Goal: Task Accomplishment & Management: Complete application form

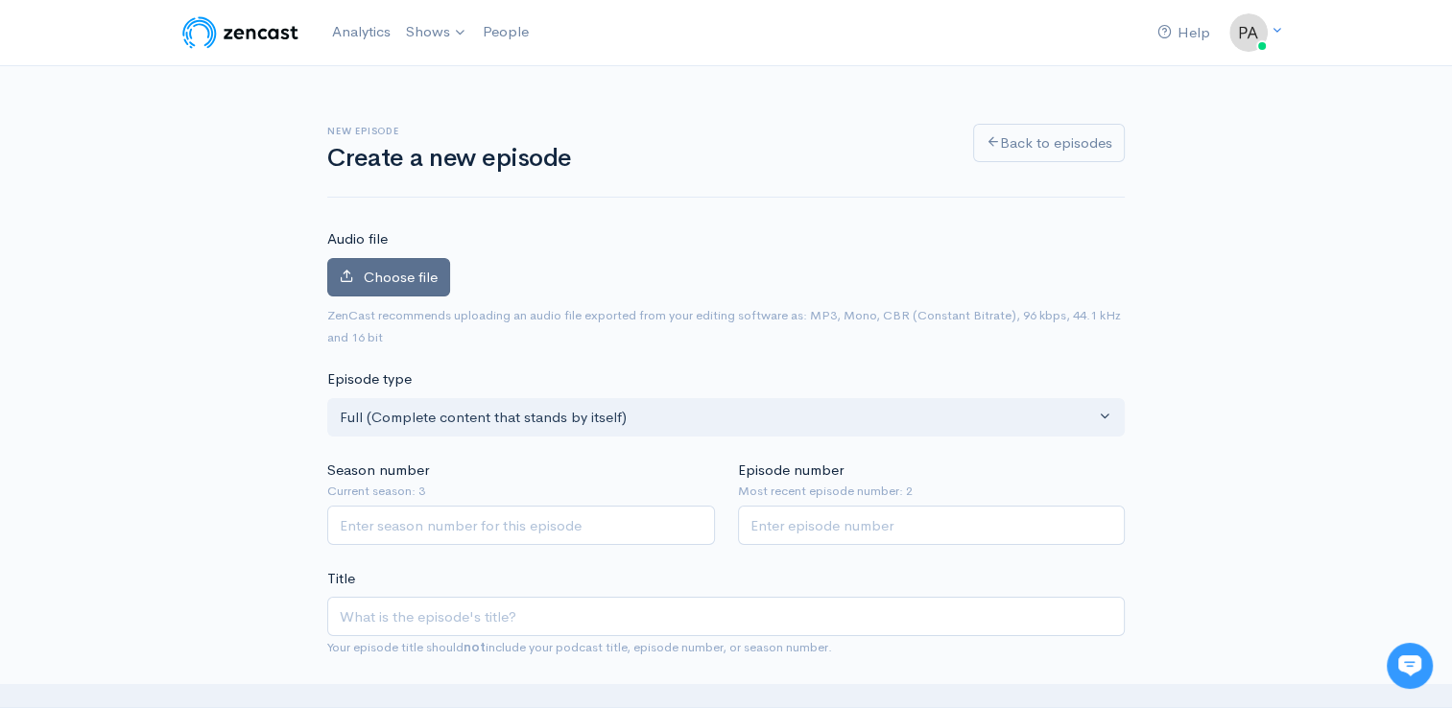
click at [388, 271] on span "Choose file" at bounding box center [401, 277] width 74 height 18
click at [0, 0] on input "Choose file" at bounding box center [0, 0] width 0 height 0
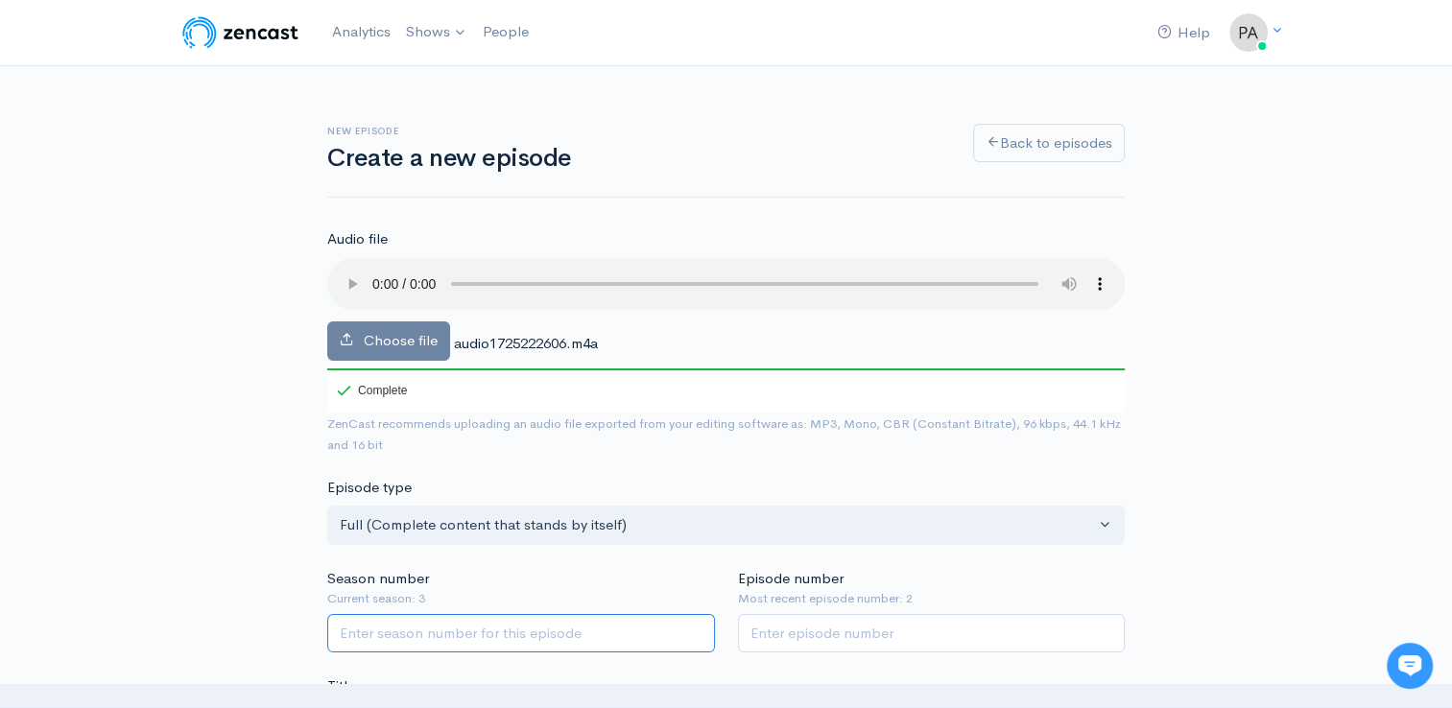
click at [465, 637] on input "Season number" at bounding box center [521, 633] width 388 height 39
type input "2"
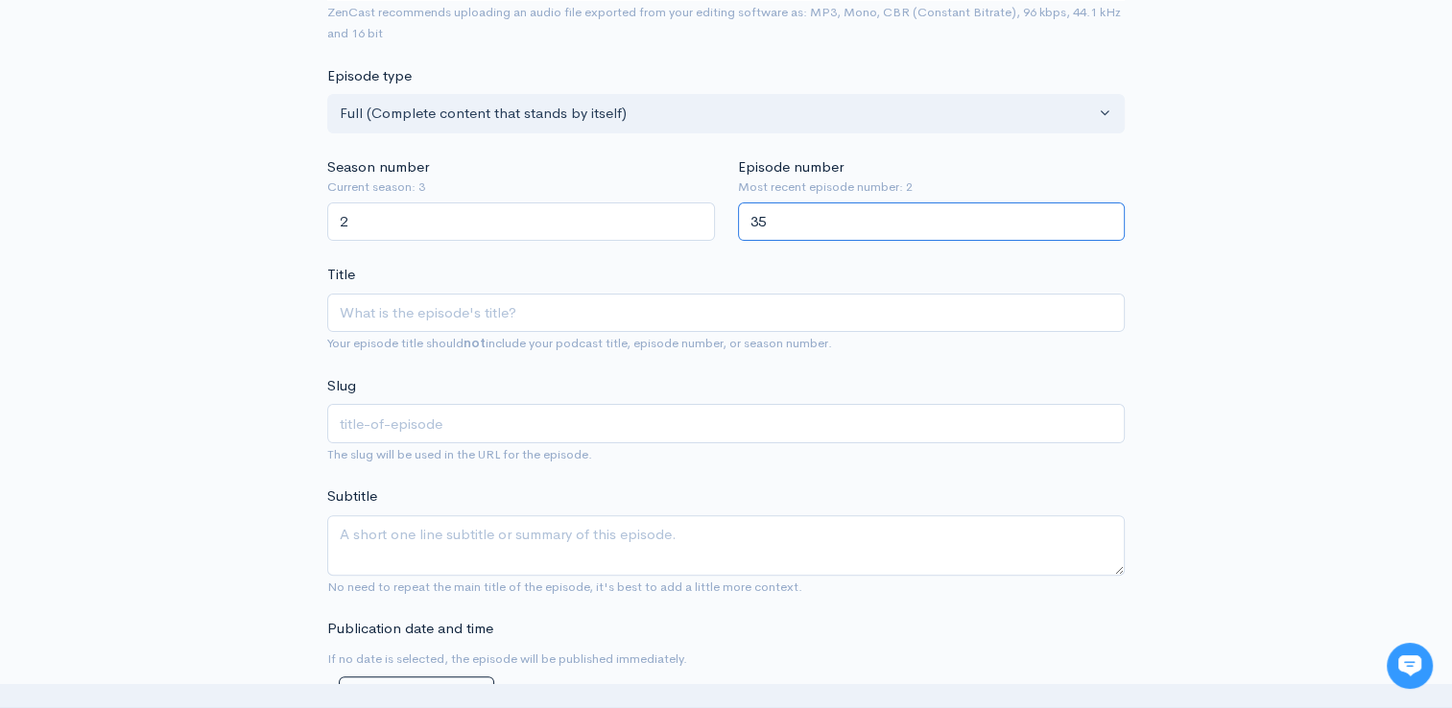
scroll to position [486, 0]
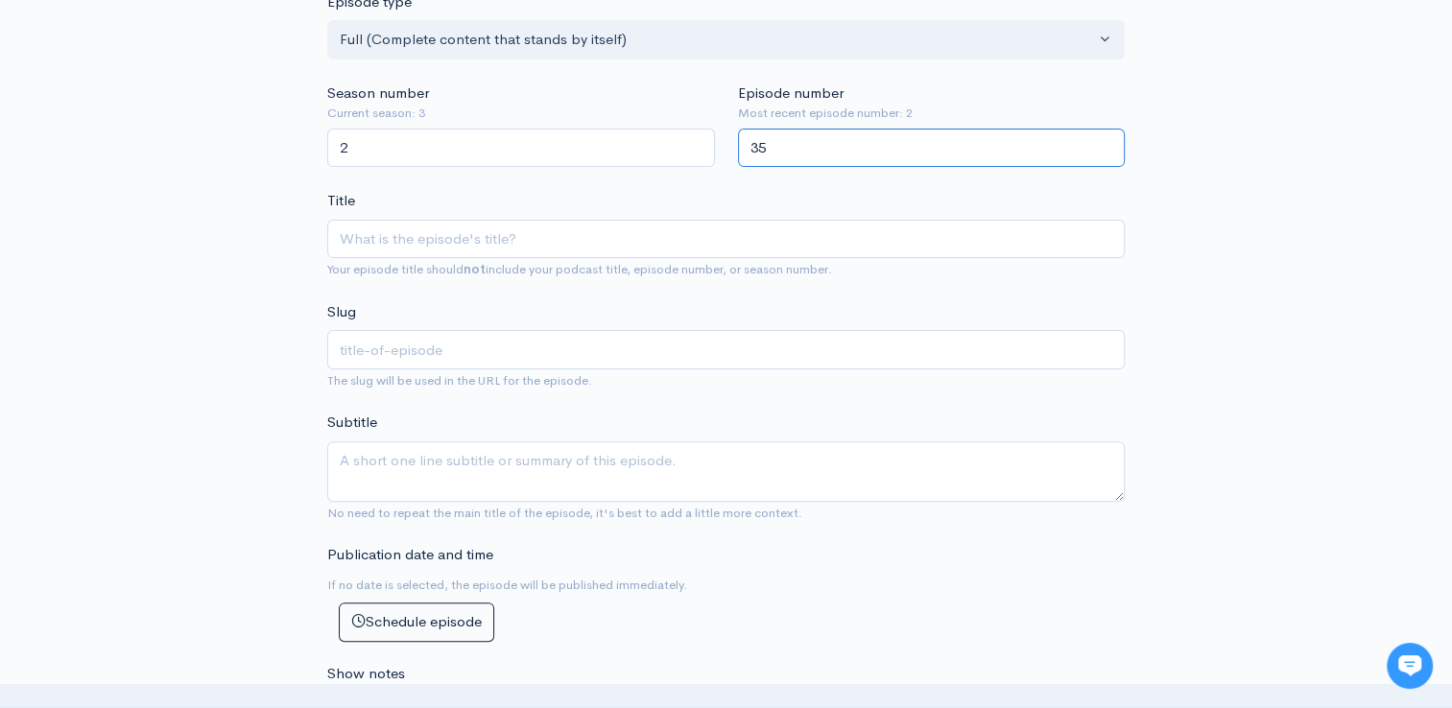
type input "35"
click at [479, 209] on div "Title Your episode title should not include your podcast title, episode number,…" at bounding box center [726, 235] width 798 height 90
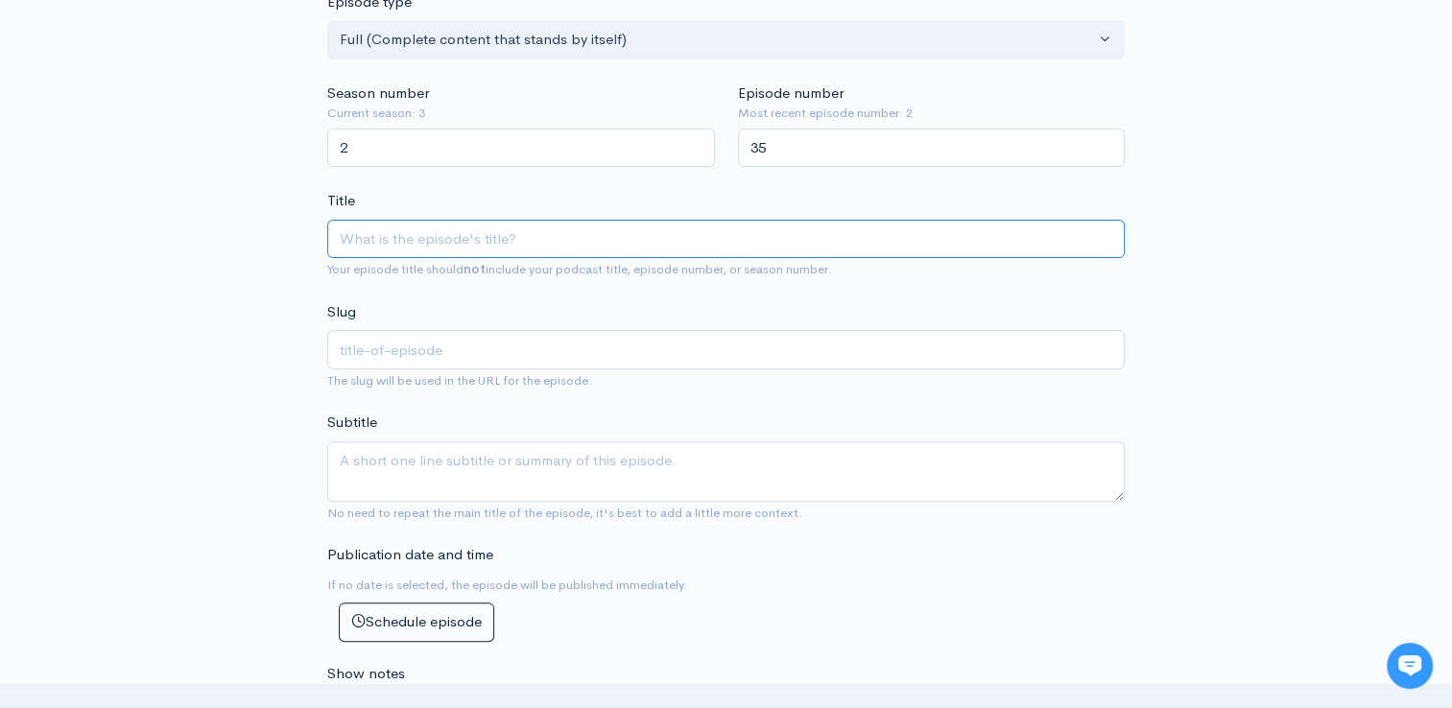
click at [422, 238] on input "Title" at bounding box center [726, 239] width 798 height 39
type input "T"
type input "t"
type input "Th"
type input "th"
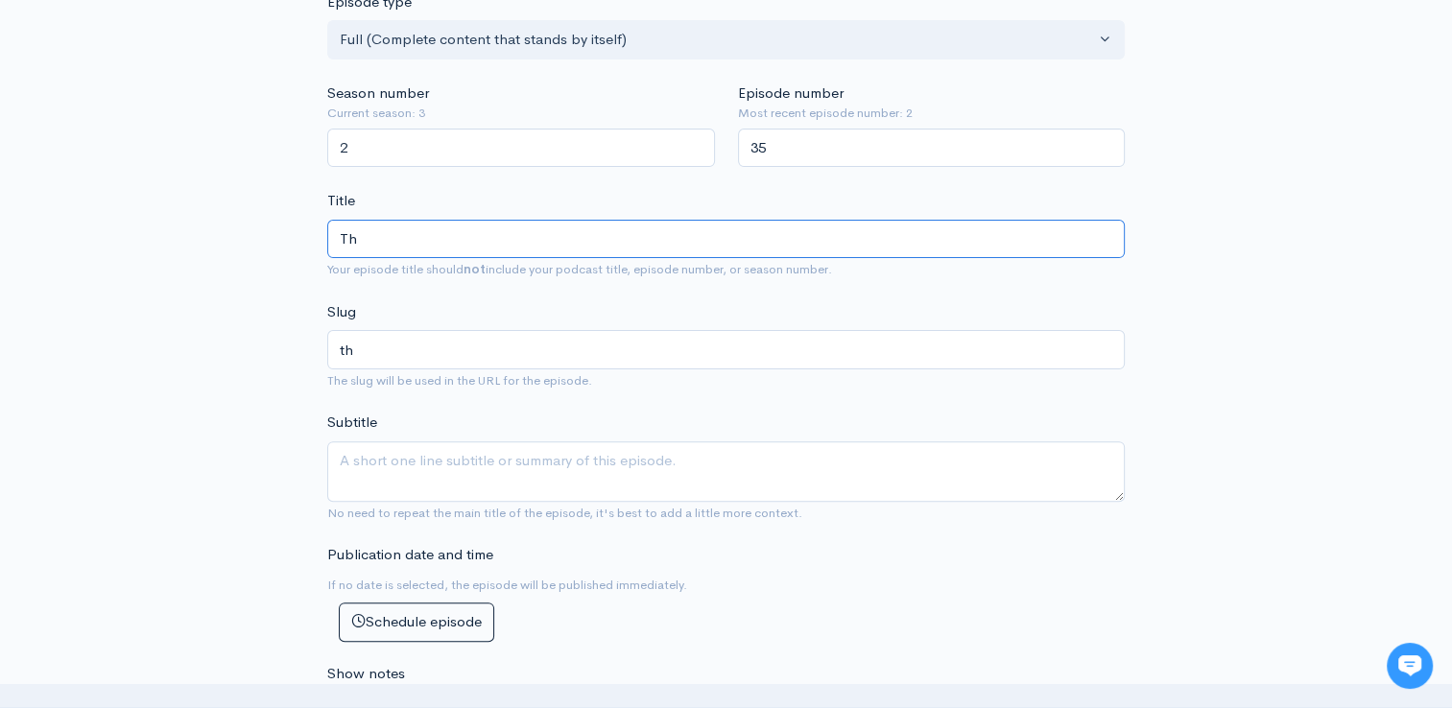
type input "The"
type input "the"
type input "The W"
type input "the-w"
type input "The Wir"
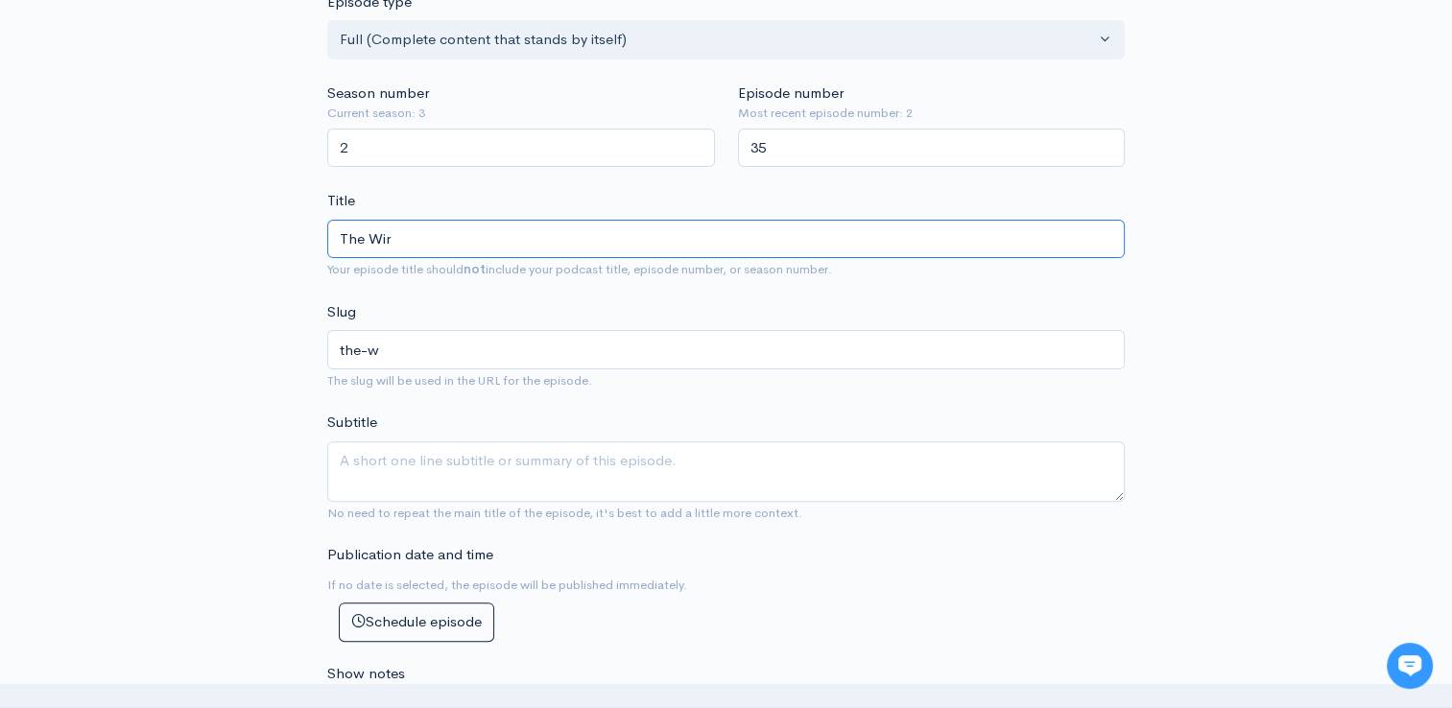
type input "the-wir"
type input "The Wire"
type input "the-wire"
type input "The Wire i"
type input "the-wire-i"
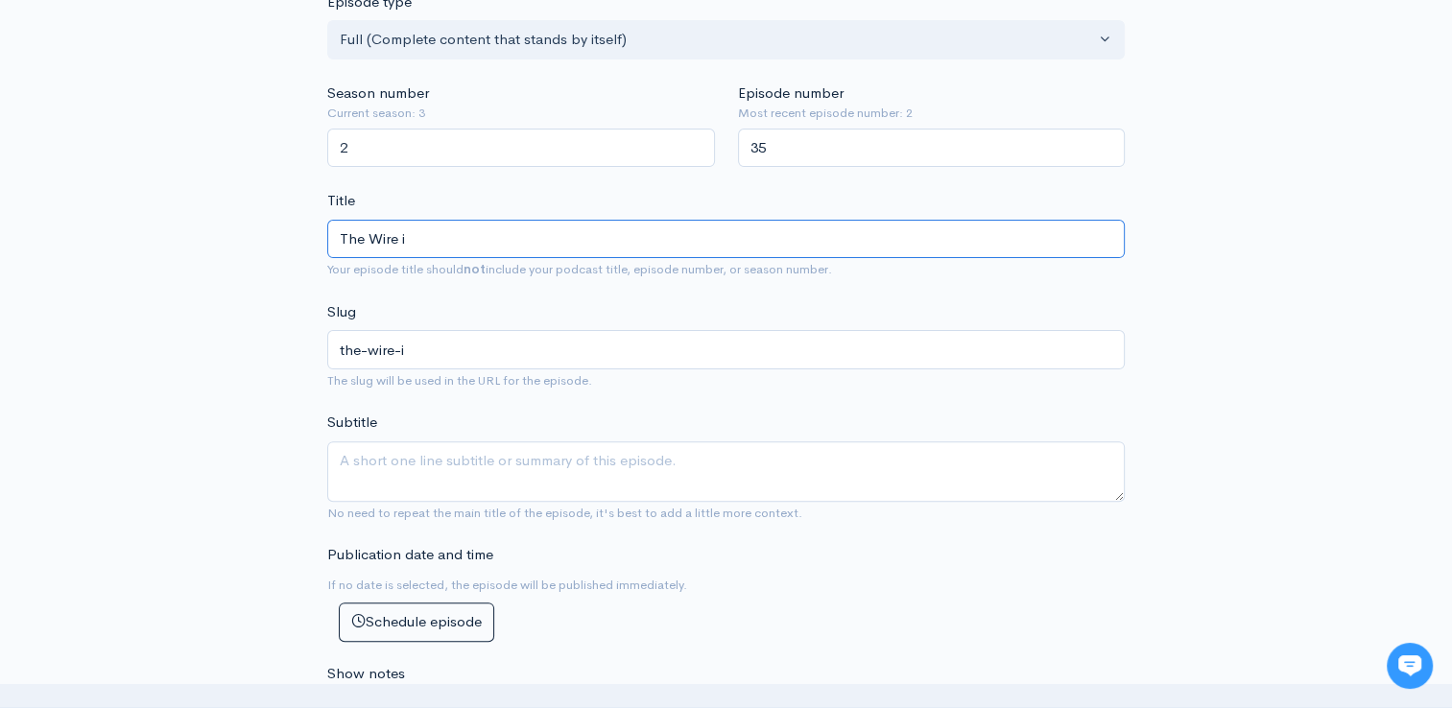
type input "The Wire in"
type input "the-wire-in"
type input "The Wire in B"
type input "the-wire-in-b"
type input "The Wire in Bo"
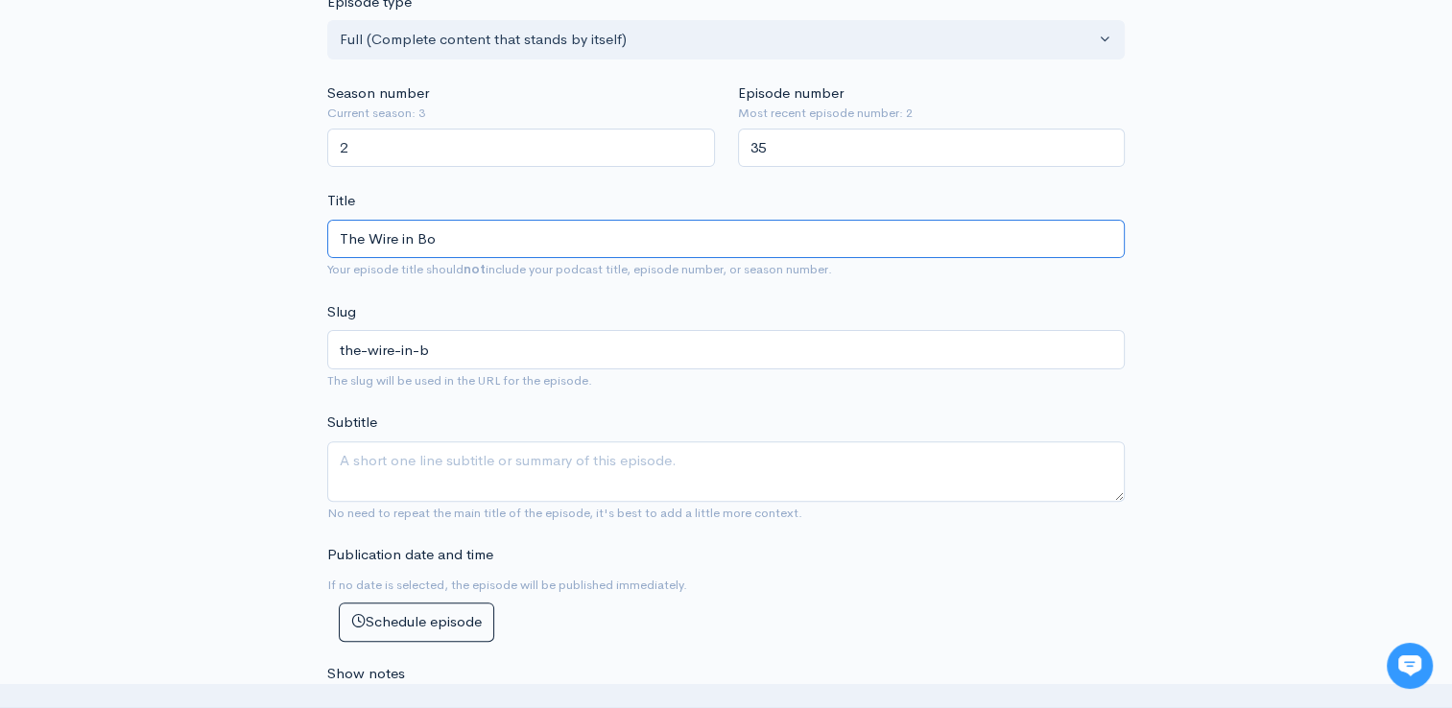
type input "the-wire-in-bo"
type input "The Wire in Bon"
type input "the-wire-in-bon"
type input "The Wire in Bondi"
type input "the-wire-in-bondi"
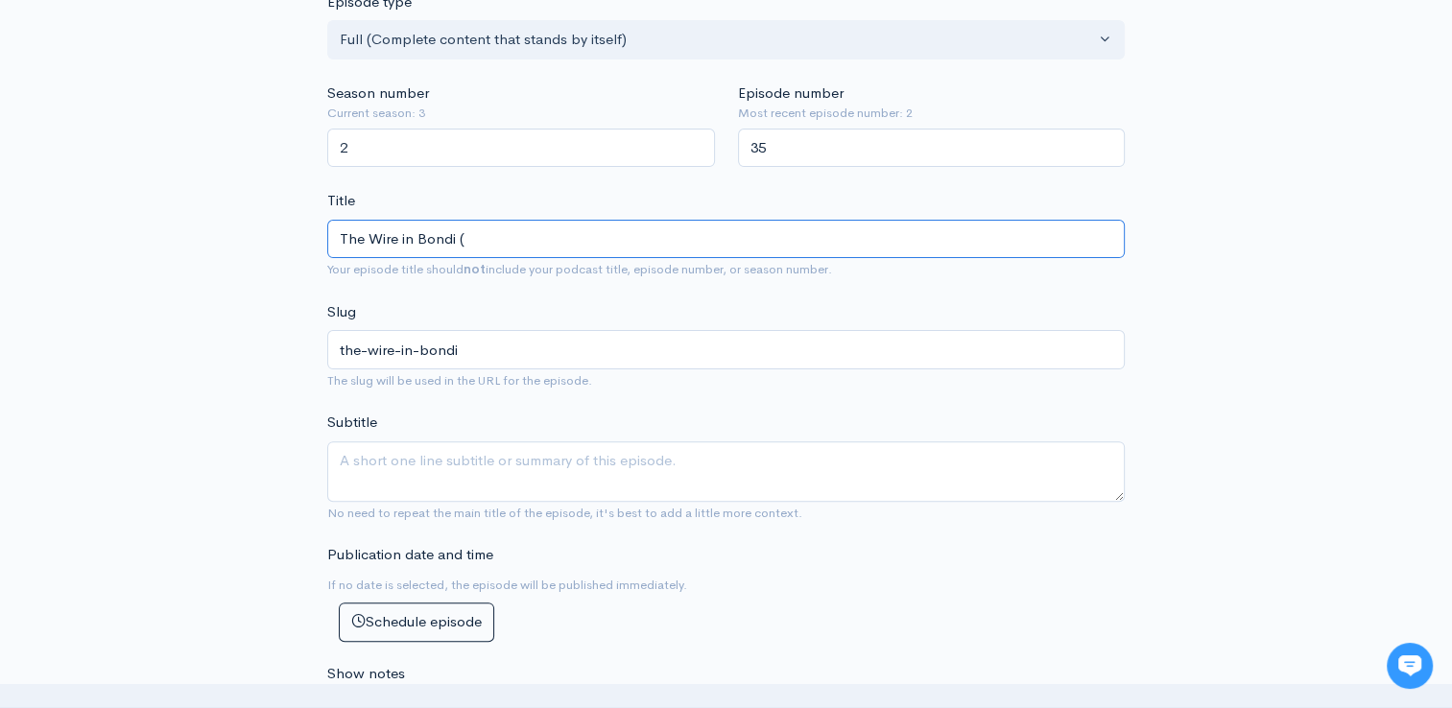
type input "The Wire in Bondi (E"
type input "the-wire-in-bondi-e"
type input "The Wire in Bondi (En"
type input "the-wire-in-bondi-en"
type input "The Wire in Bondi (End"
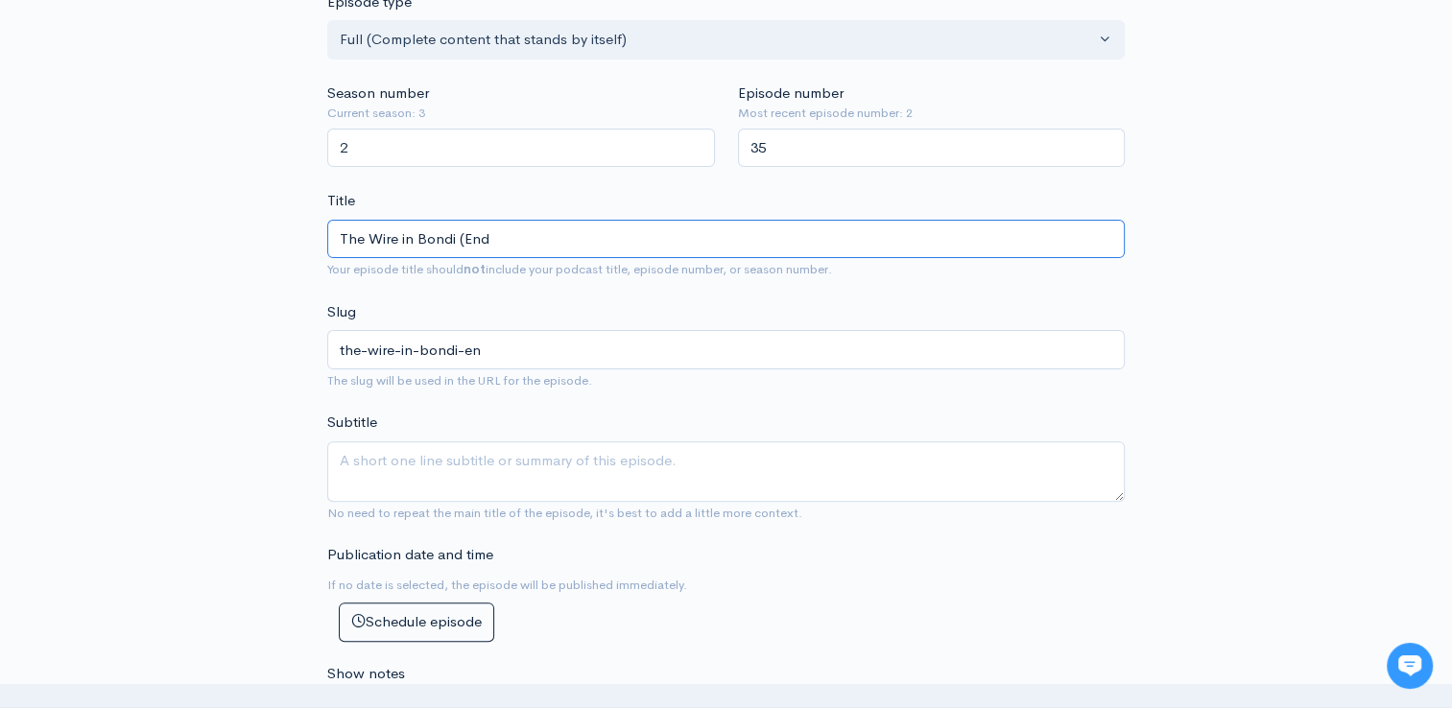
type input "the-wire-in-bondi-end"
type input "The Wire in Bondi (End o"
type input "the-wire-in-bondi-end-o"
type input "The Wire in Bondi (End of"
type input "the-wire-in-bondi-end-of"
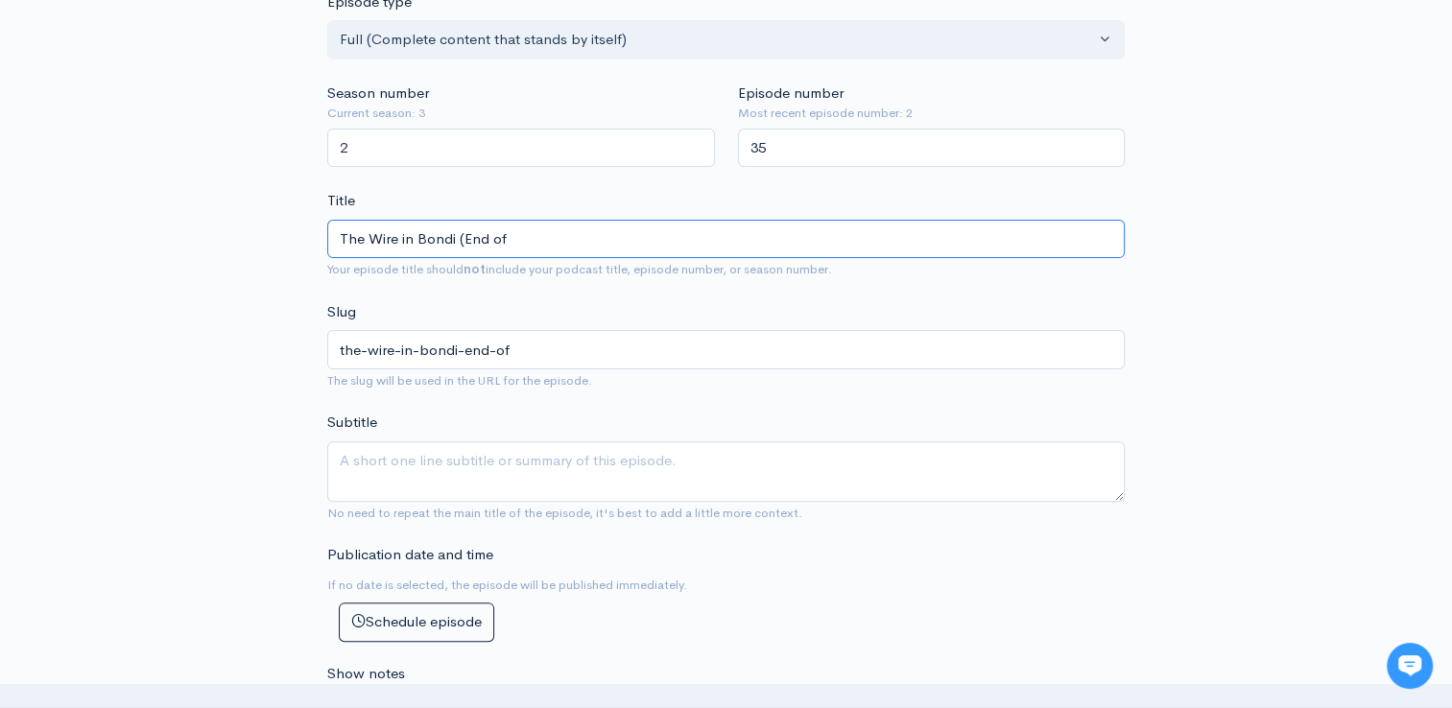
type input "The Wire in Bondi (End of s"
type input "the-wire-in-bondi-end-of-s"
type input "The Wire in Bondi (End of se"
type input "the-wire-in-bondi-end-of-se"
type input "The Wire in Bondi (End of sea"
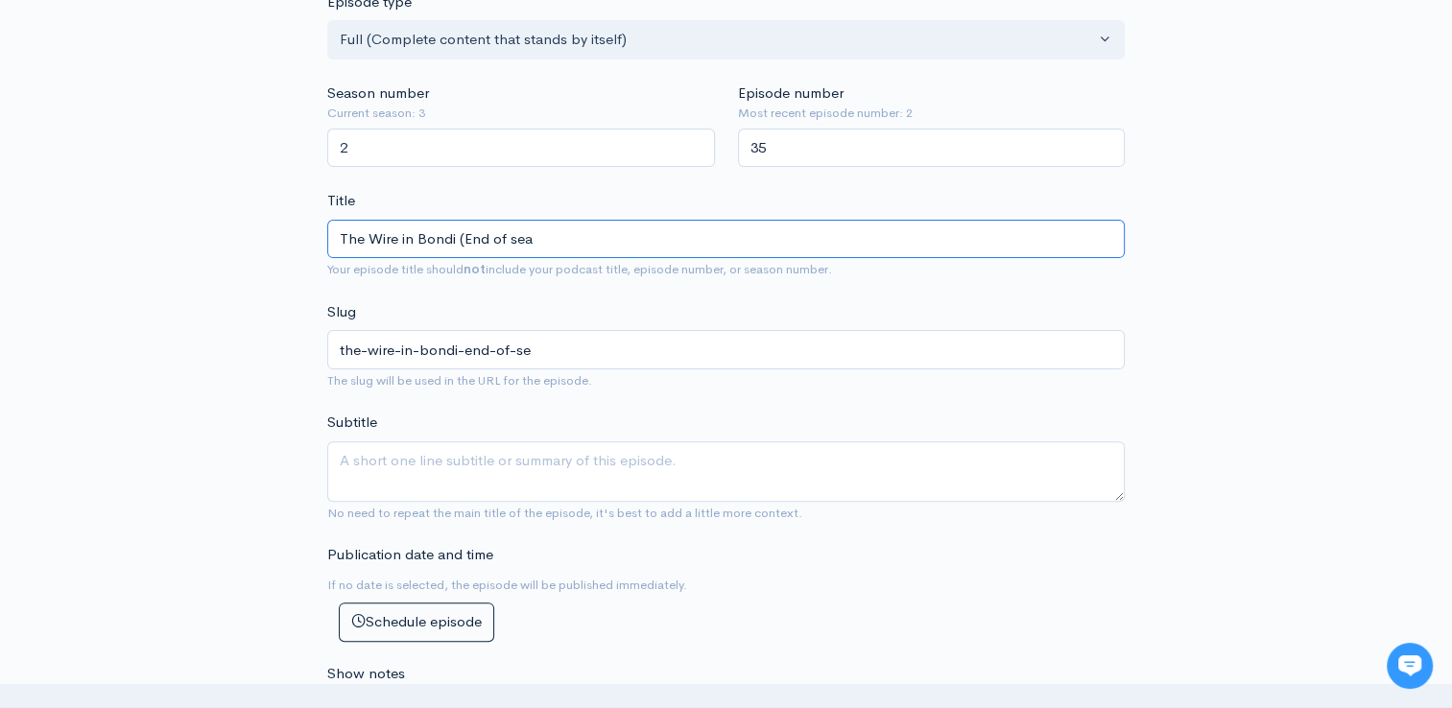
type input "the-wire-in-bondi-end-of-sea"
type input "The Wire in Bondi (End of seas"
type input "the-wire-in-bondi-end-of-seas"
type input "The Wire in Bondi (End of seaso"
type input "the-wire-in-bondi-end-of-seaso"
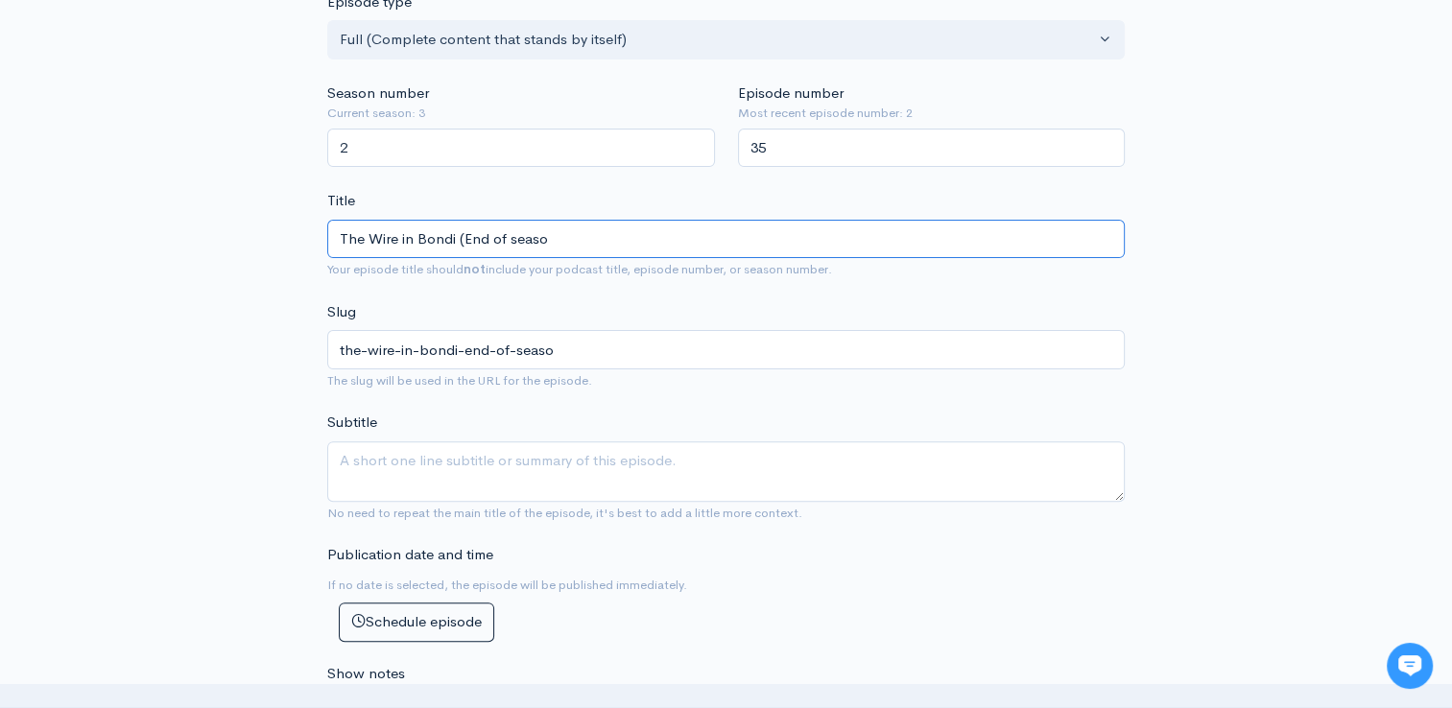
type input "The Wire in Bondi (End of season"
type input "the-wire-in-bondi-end-of-season"
type input "The Wire in Bondi (End of season r"
type input "the-wire-in-bondi-end-of-season-r"
type input "The Wire in Bondi (End of season re"
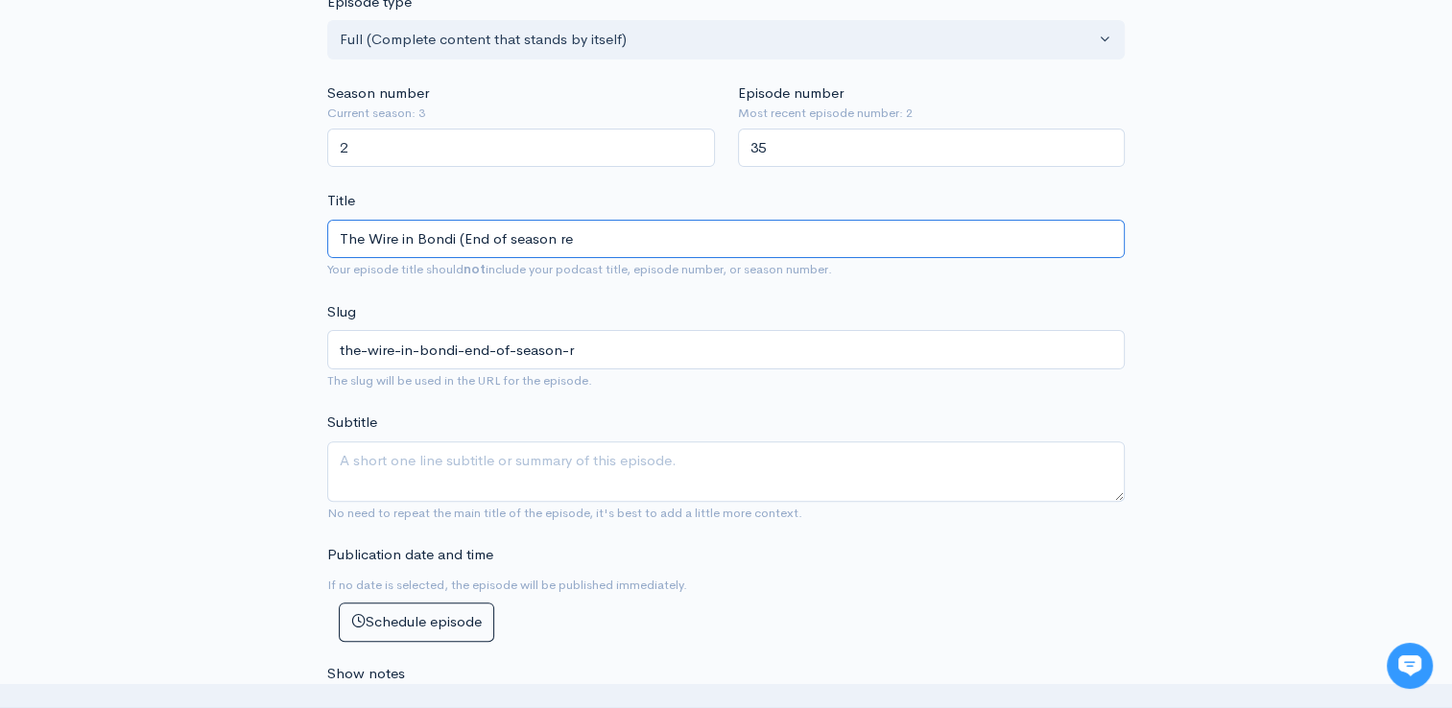
type input "the-wire-in-bondi-end-of-season-re"
type input "The Wire in Bondi (End of season rev"
type input "the-wire-in-bondi-end-of-season-rev"
type input "The Wire in Bondi (End of season revie"
type input "the-wire-in-bondi-end-of-season-revie"
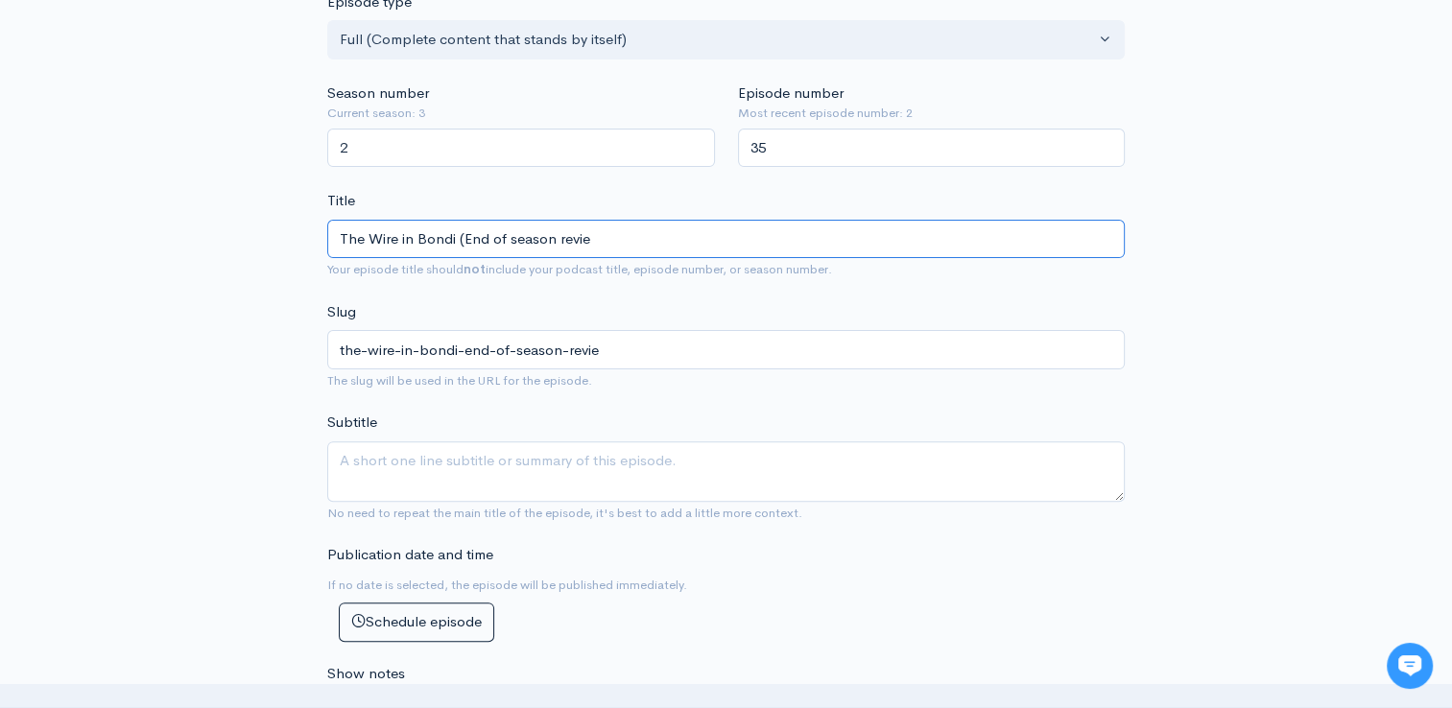
type input "The Wire in Bondi (End of season review"
type input "the-wire-in-bondi-end-of-season-review"
click at [488, 239] on input "The Wire in Bondi (End of season review" at bounding box center [726, 239] width 798 height 39
type input "The Wire in Bondi (En of season review"
type input "the-wire-in-bondi-en-of-season-review"
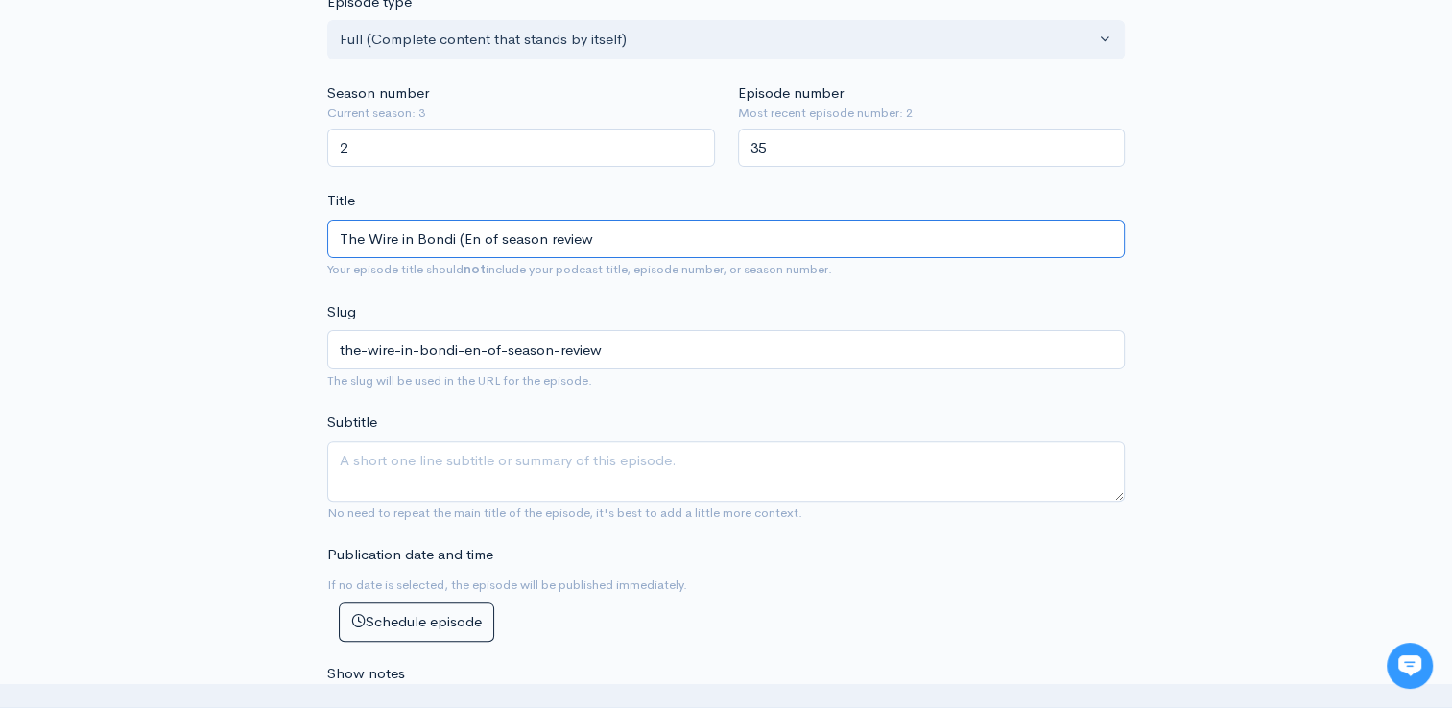
type input "The Wire in Bondi (E of season review"
type input "the-wire-in-bondi-e-of-season-review"
type input "The Wire in Bondi ( of season review"
type input "the-wire-in-bondi-of-season-review"
type input "The Wire in Bondi (e of season review"
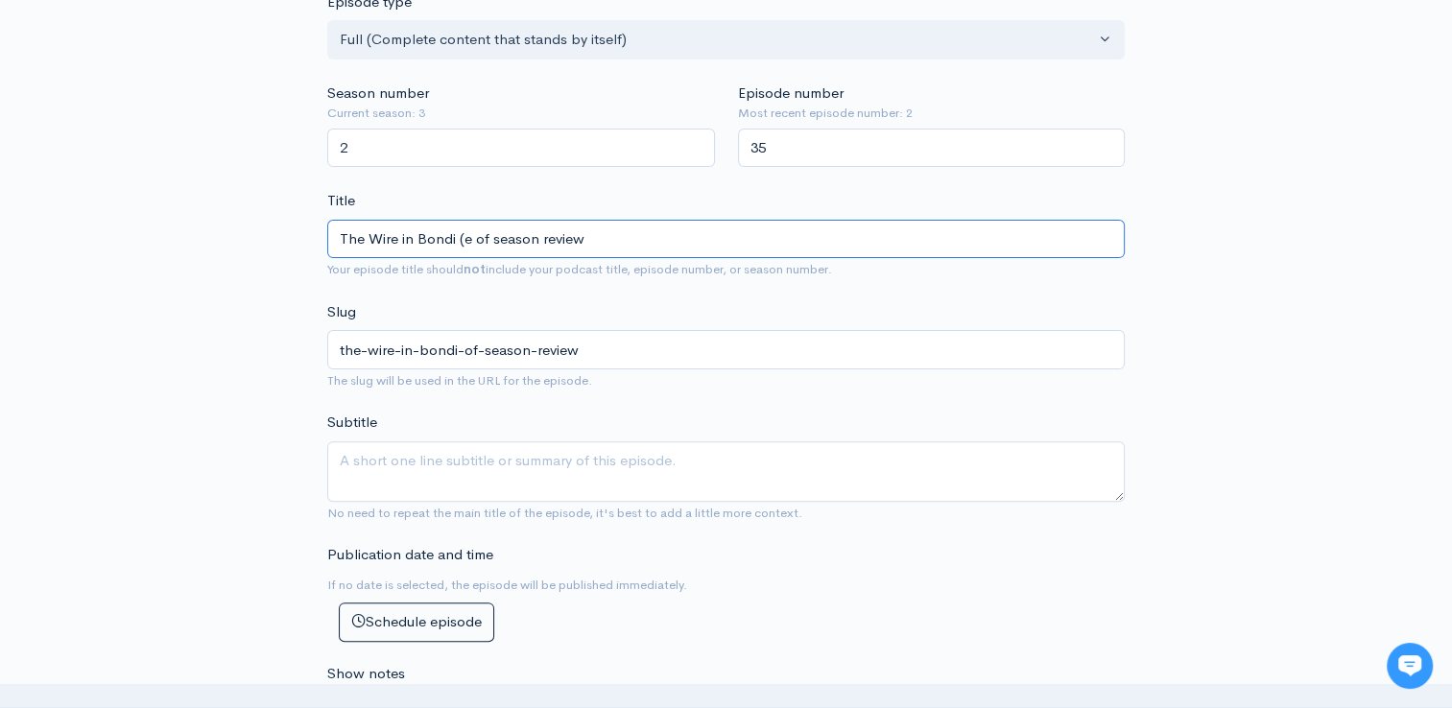
type input "the-wire-in-bondi-e-of-season-review"
type input "The Wire in Bondi (en of season review"
type input "the-wire-in-bondi-en-of-season-review"
type input "The Wire in Bondi (end of season review"
type input "the-wire-in-bondi-end-of-season-review"
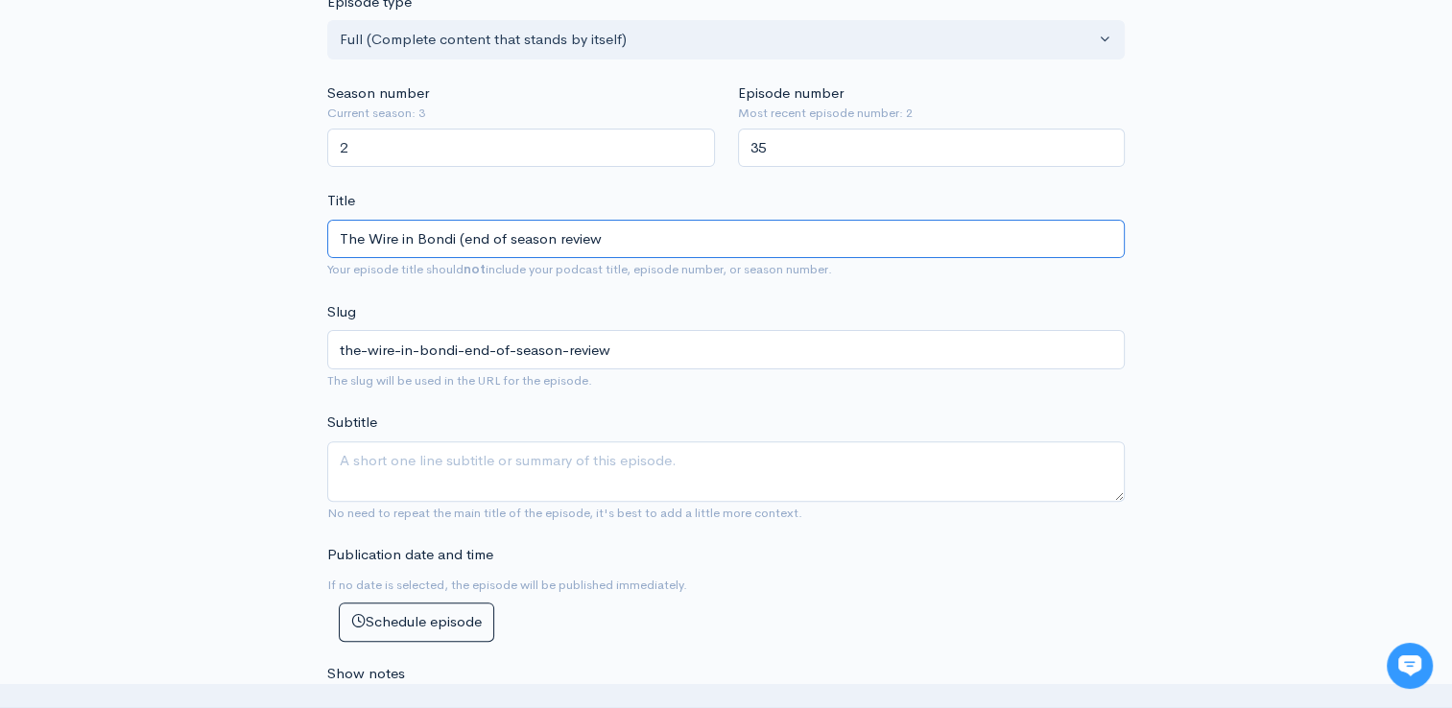
click at [600, 240] on input "The Wire in Bondi (end of season review" at bounding box center [726, 239] width 798 height 39
type input "The Wire in Bondi (end"
type input "the-wire-in-bondi-end"
type input "The Wire in Bondi (en"
type input "the-wire-in-bondi-en"
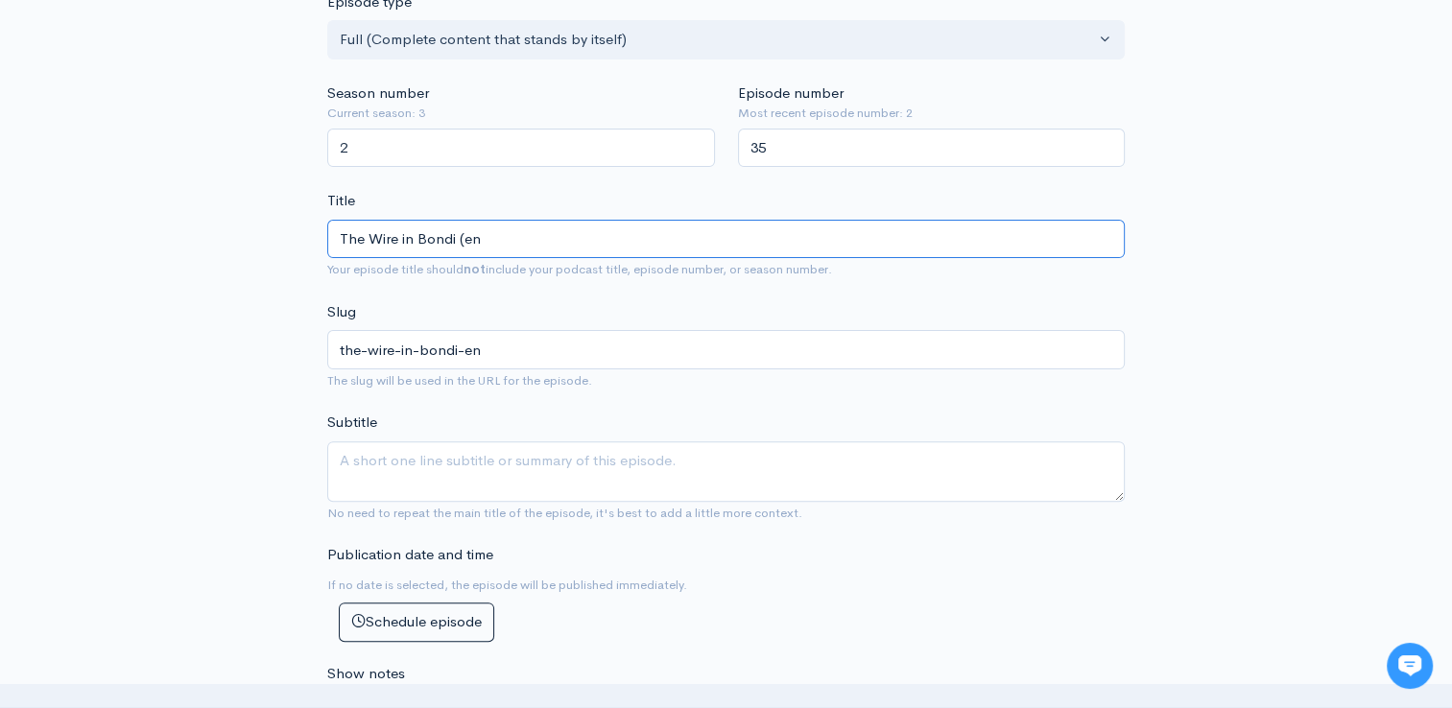
type input "The Wire in Bondi (e"
type input "the-wire-in-bondi-e"
type input "The Wire in Bondi ("
type input "the-wire-in-bondi"
type input "The Wire in Bondi - (E"
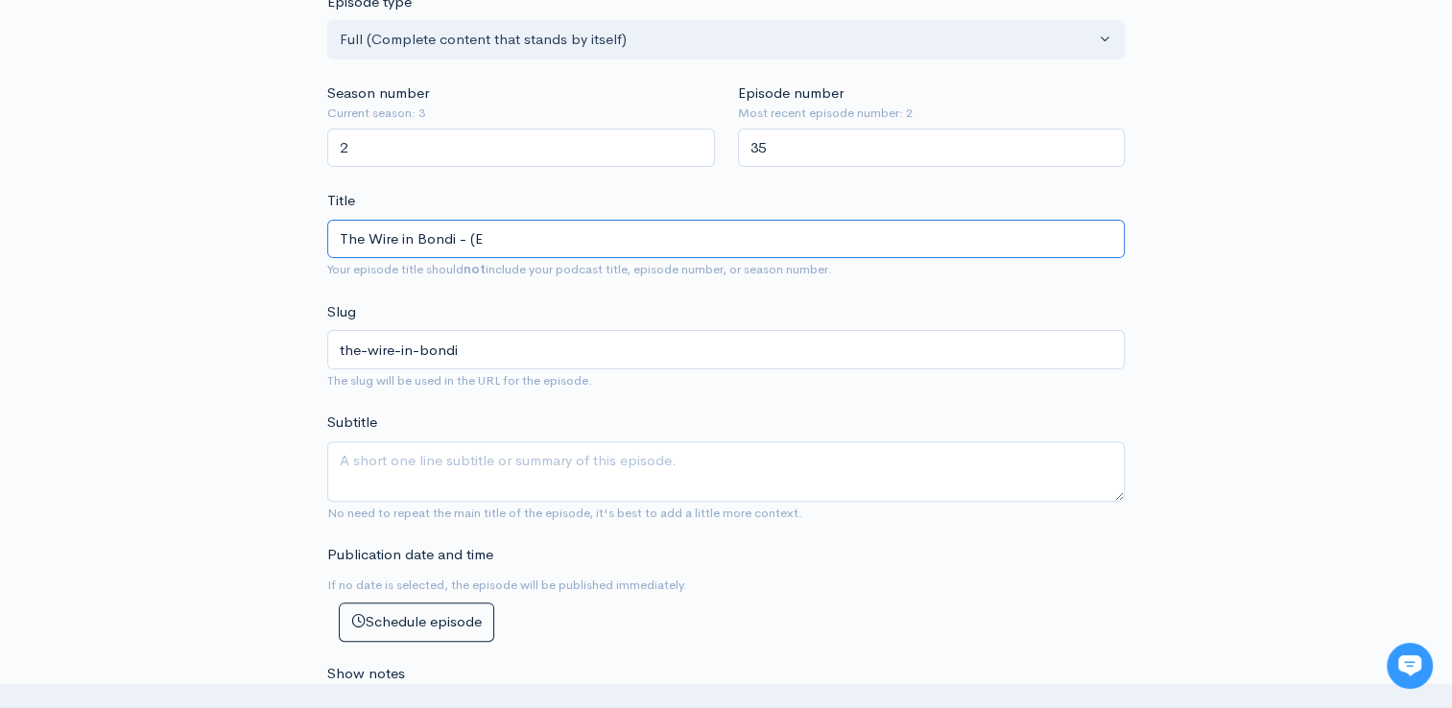
type input "the-wire-in-bondi-e"
type input "The Wire in Bondi - (End"
type input "the-wire-in-bondi-end"
type input "The Wire in Bondi - (End o"
type input "the-wire-in-bondi-end-o"
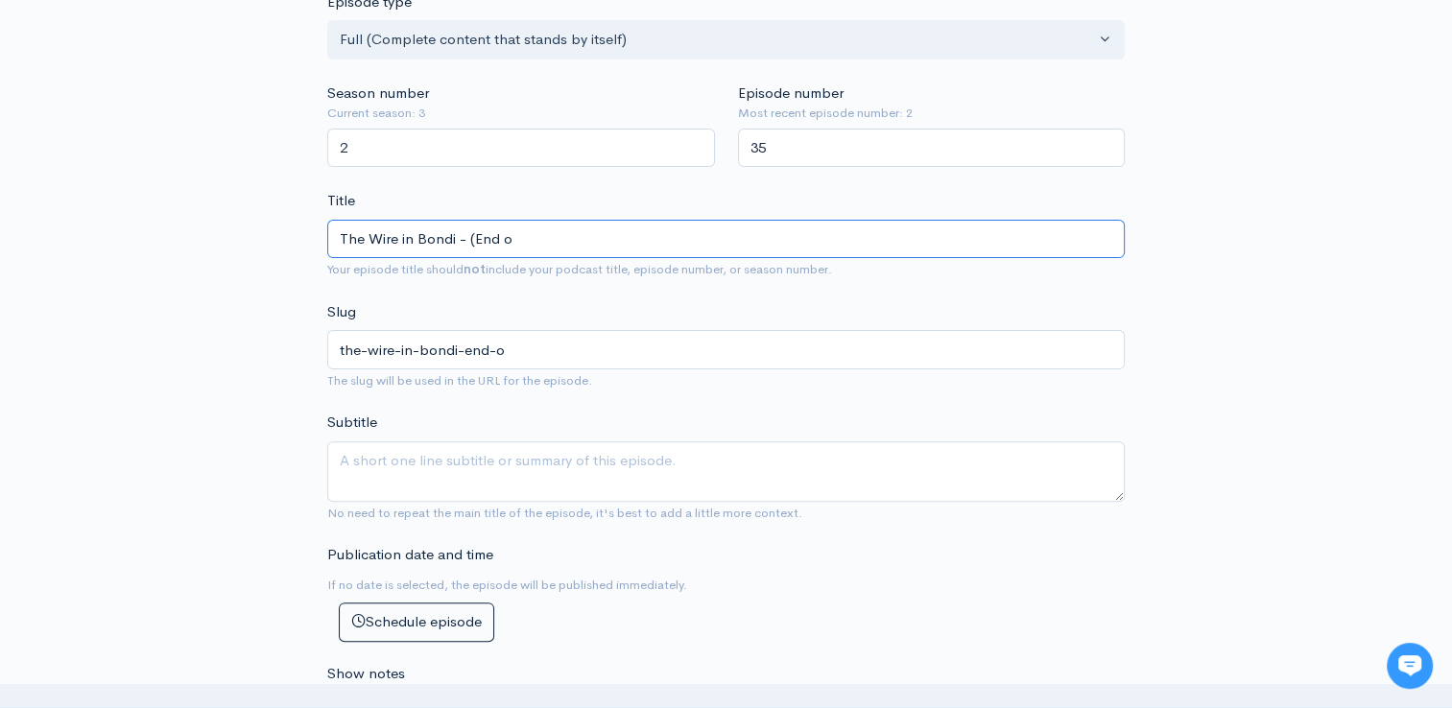
type input "The Wire in Bondi - (End of"
type input "the-wire-in-bondi-end-of"
type input "The Wire in Bondi - (End of S"
type input "the-wire-in-bondi-end-of-s"
type input "The Wire in Bondi - (End of Se"
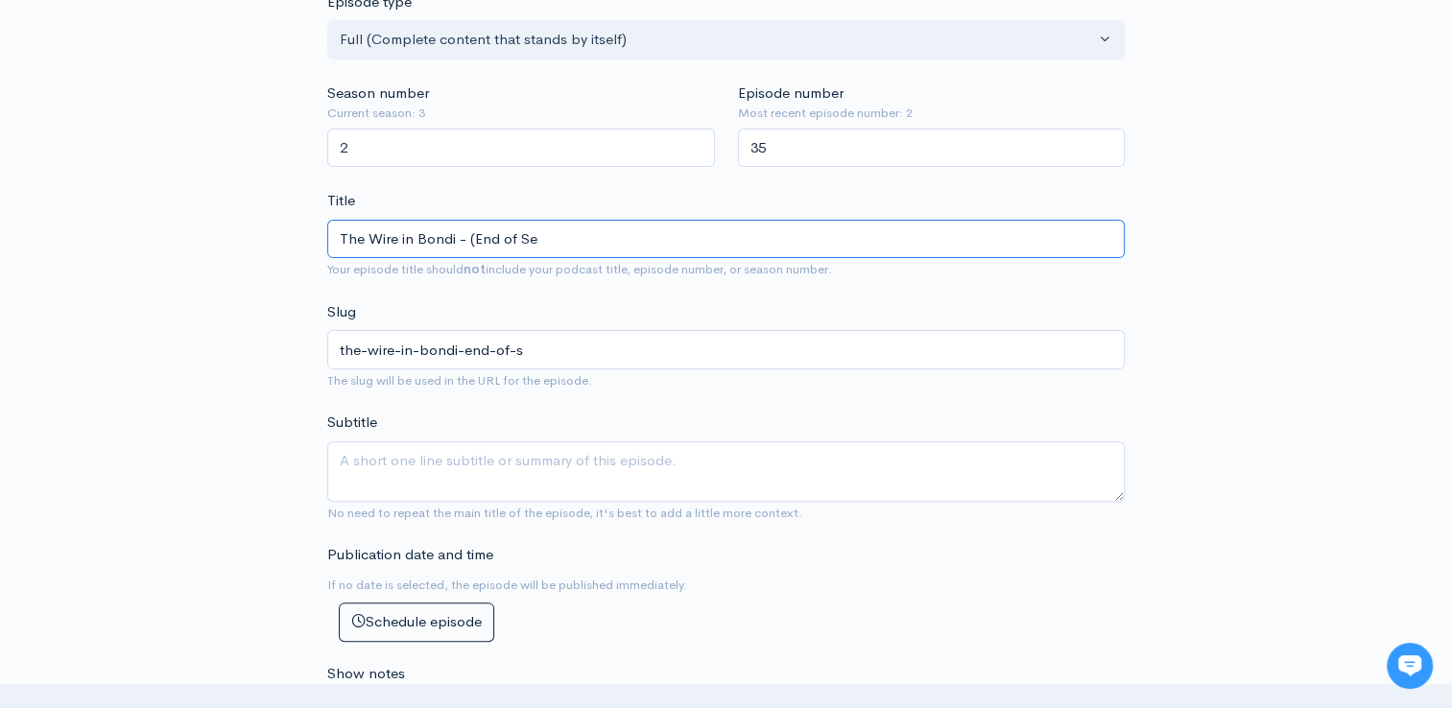
type input "the-wire-in-bondi-end-of-se"
type input "The Wire in Bondi - (End of Sea"
type input "the-wire-in-bondi-end-of-sea"
type input "The Wire in Bondi - (End of Seas"
type input "the-wire-in-bondi-end-of-seas"
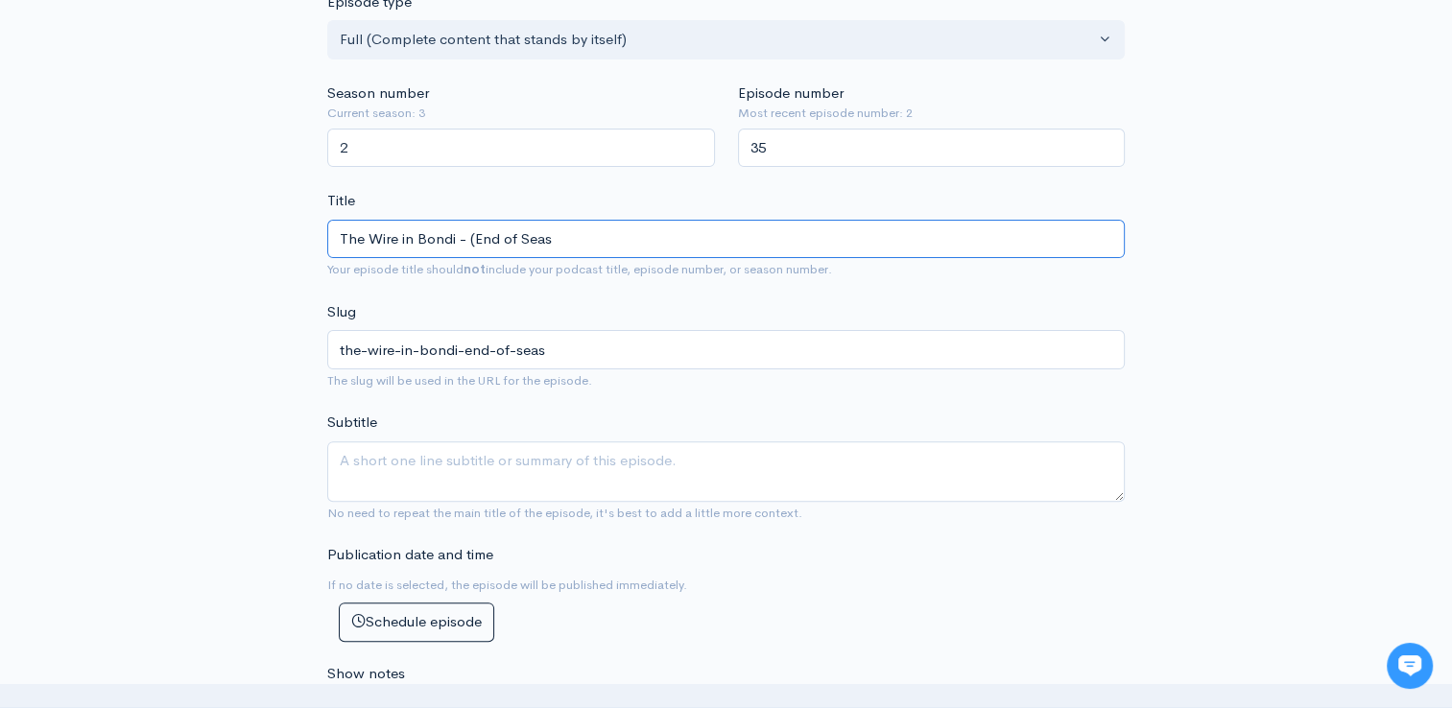
type input "The Wire in Bondi - (End of Seaso"
type input "the-wire-in-bondi-end-of-seaso"
type input "The Wire in Bondi - (End of Season"
type input "the-wire-in-bondi-end-of-season"
type input "The Wire in Bondi - (End of Season R"
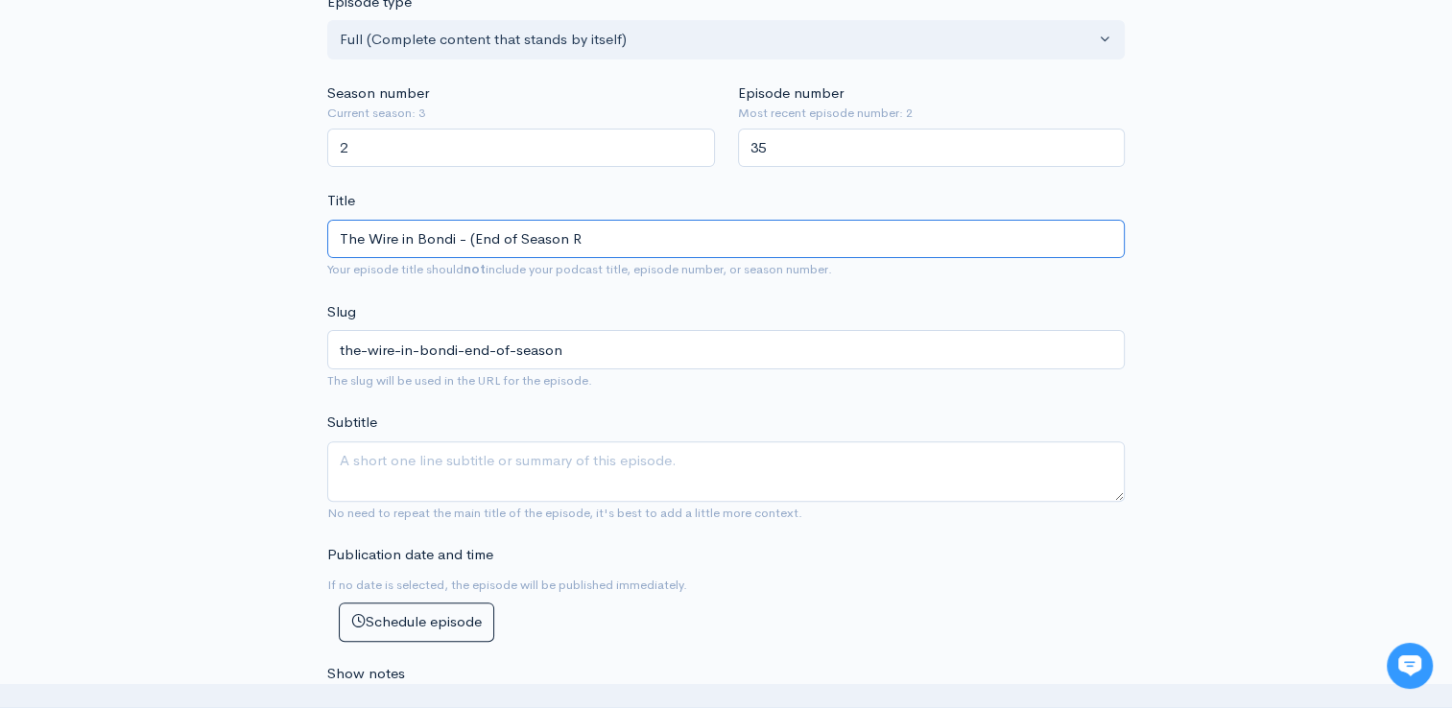
type input "the-wire-in-bondi-end-of-season-r"
type input "The Wire in Bondi - (End of Season Re"
type input "the-wire-in-bondi-end-of-season-re"
type input "The Wire in Bondi - (End of Season Rev"
type input "the-wire-in-bondi-end-of-season-rev"
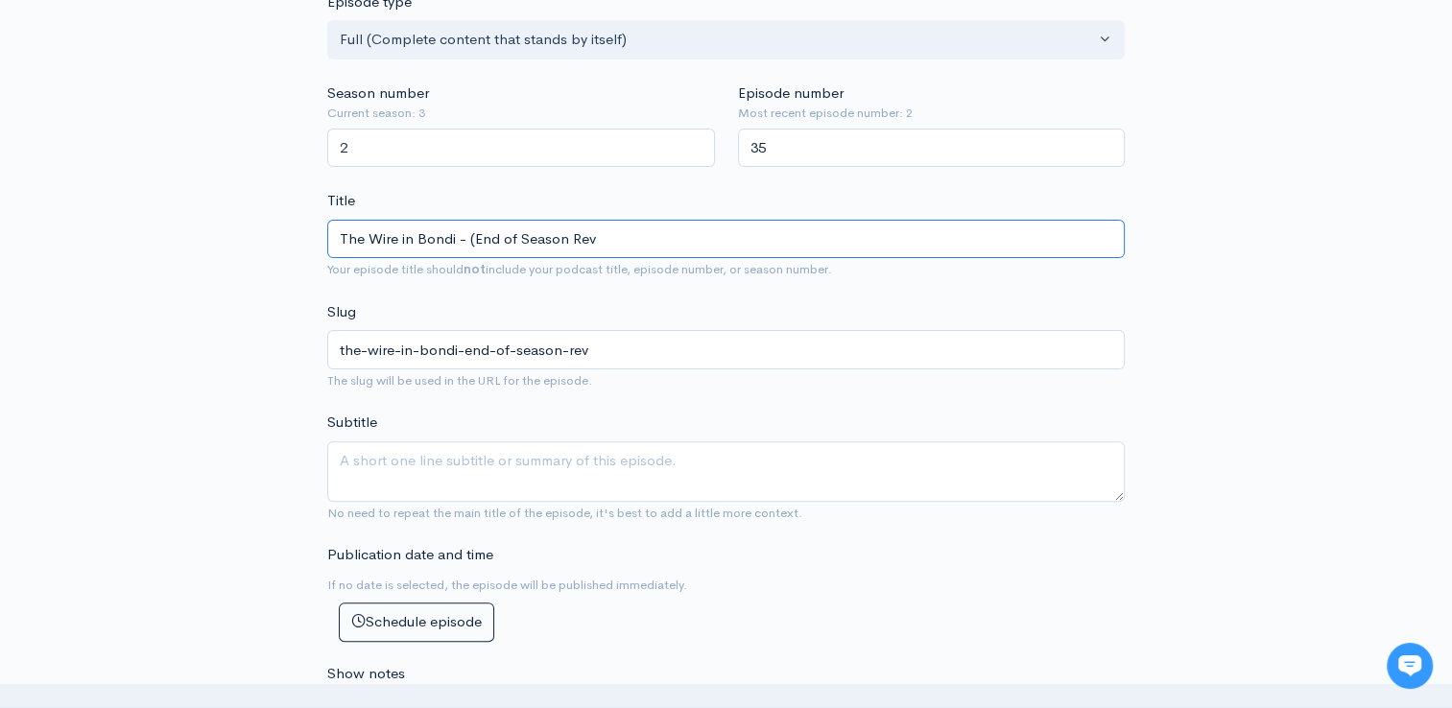
type input "The Wire in Bondi - (End of Season Revi"
type input "the-wire-in-bondi-end-of-season-revi"
type input "The Wire in Bondi - (End of Season Revie"
type input "the-wire-in-bondi-end-of-season-revie"
type input "The Wire in Bondi - (End of Season Review"
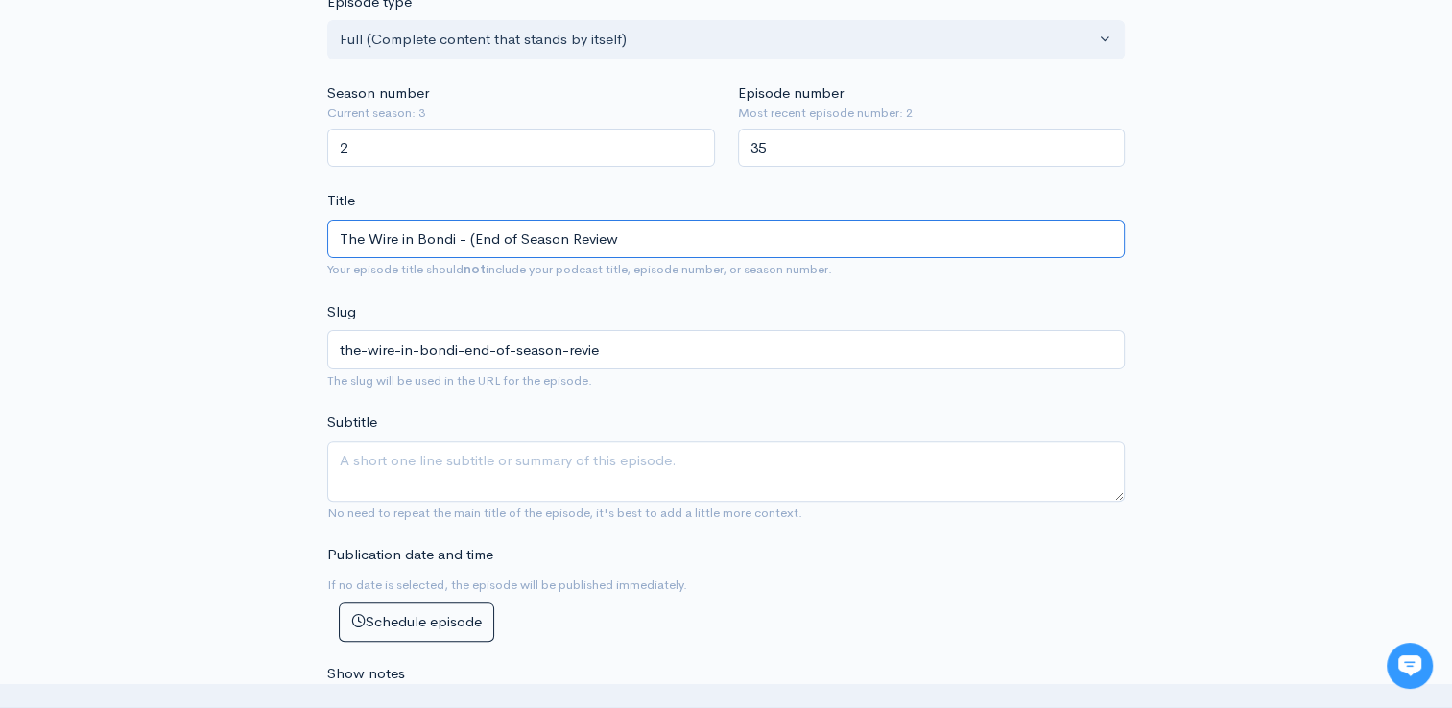
type input "the-wire-in-bondi-end-of-season-review"
type input "The Wire in Bondi - (End of Season Review)"
click at [489, 477] on textarea "Subtitle" at bounding box center [726, 472] width 798 height 60
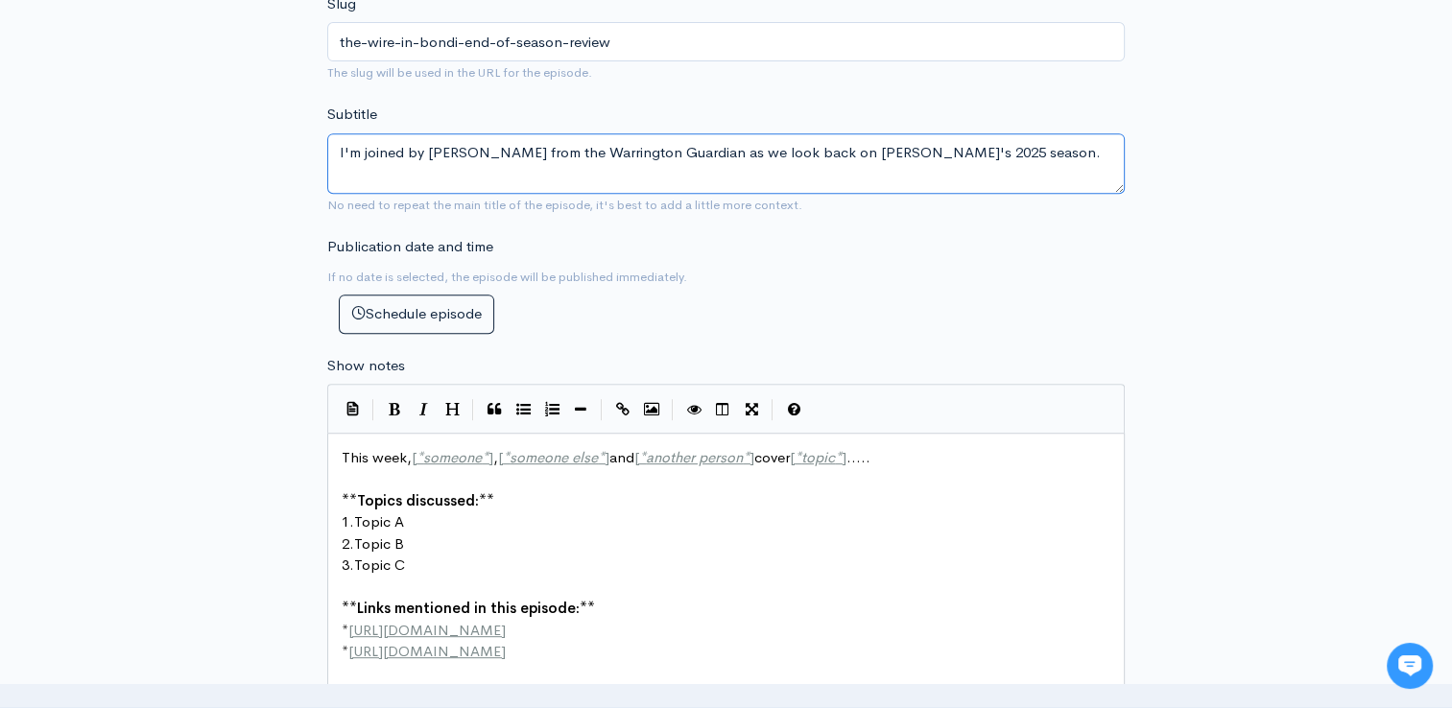
scroll to position [805, 0]
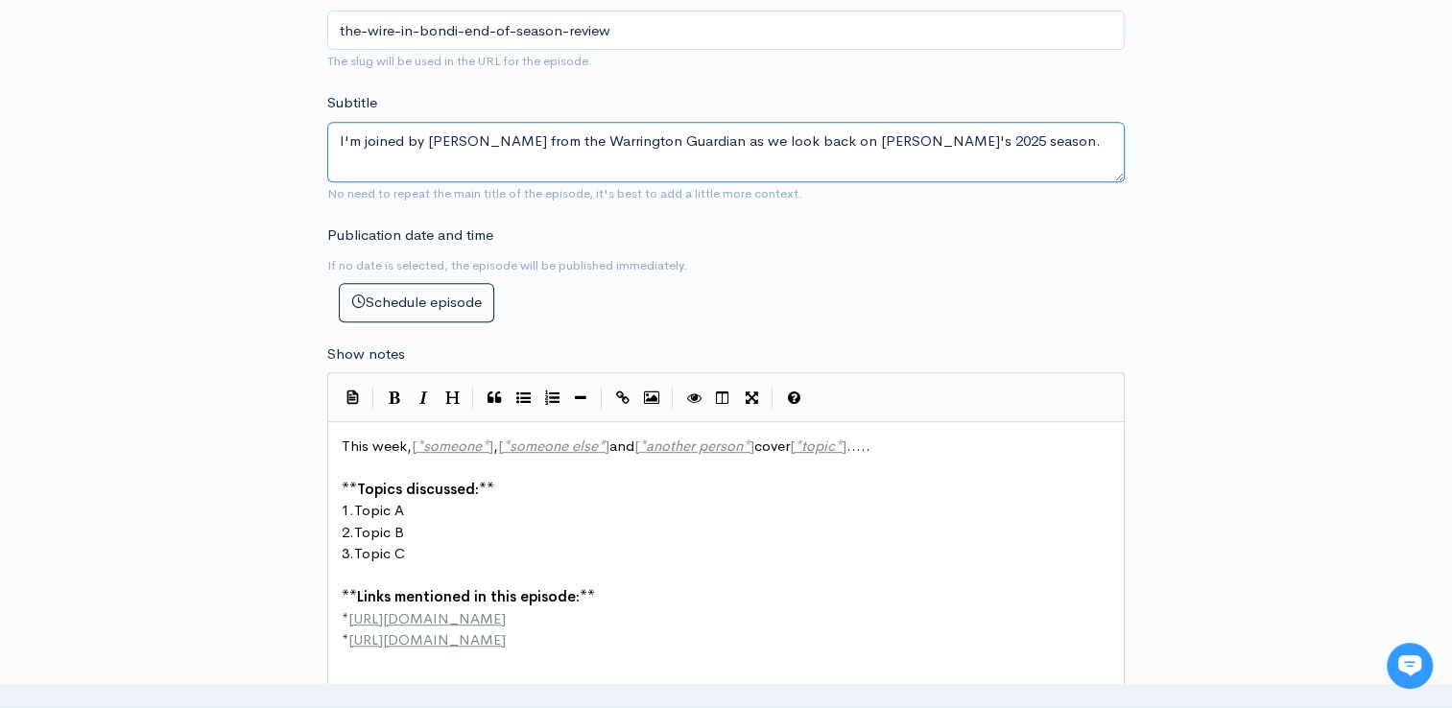
drag, startPoint x: 1039, startPoint y: 146, endPoint x: 268, endPoint y: 103, distance: 772.9
click at [268, 103] on div "New episode Create a new episode Back to episodes Audio file Choose file audio1…" at bounding box center [726, 321] width 1094 height 2120
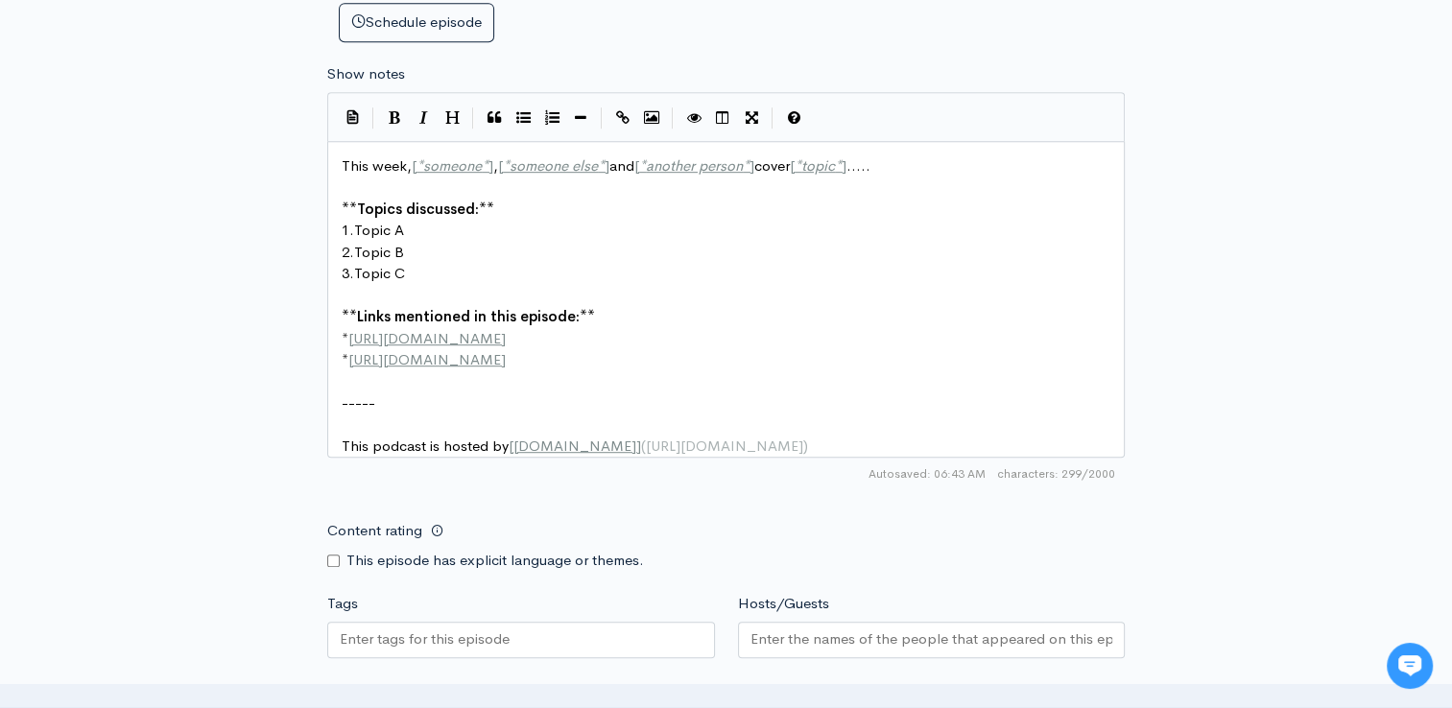
scroll to position [1094, 0]
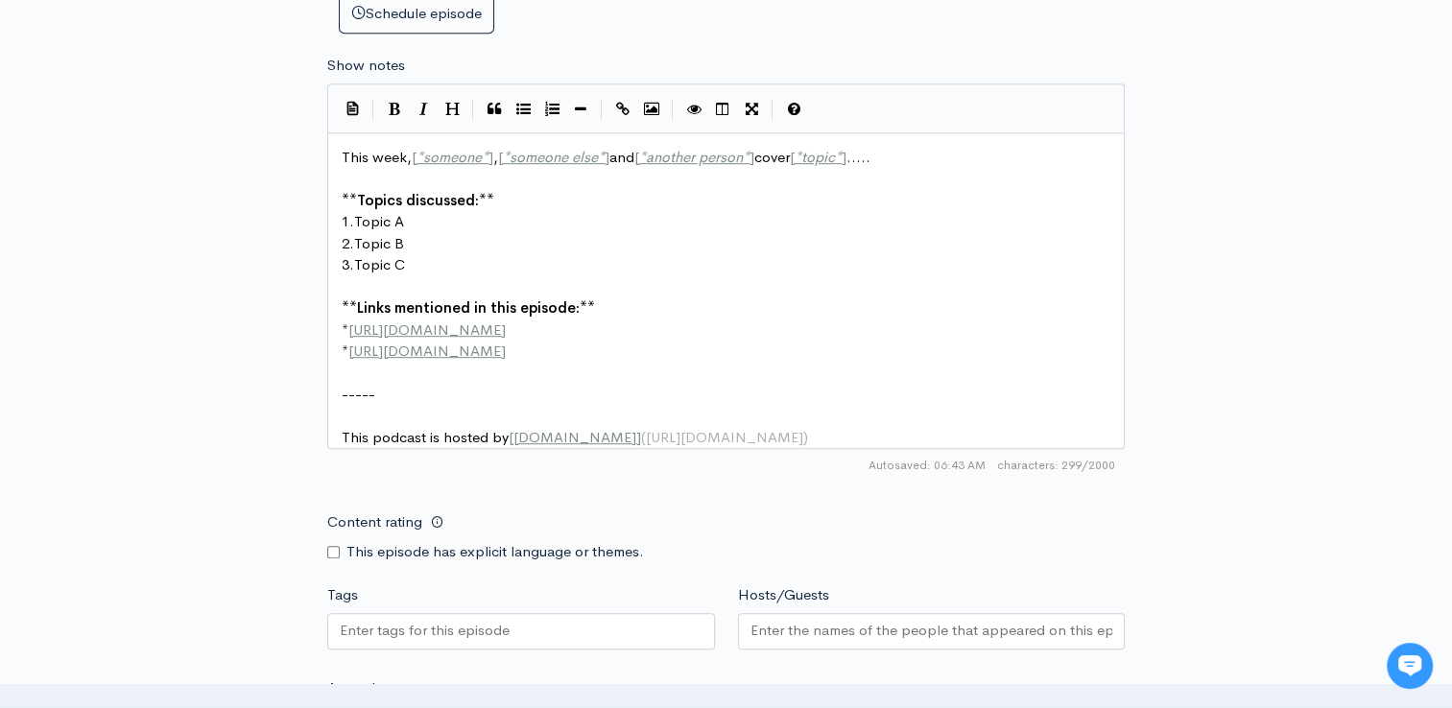
type textarea "I'm joined by [PERSON_NAME] from the Warrington Guardian as we look back on [PE…"
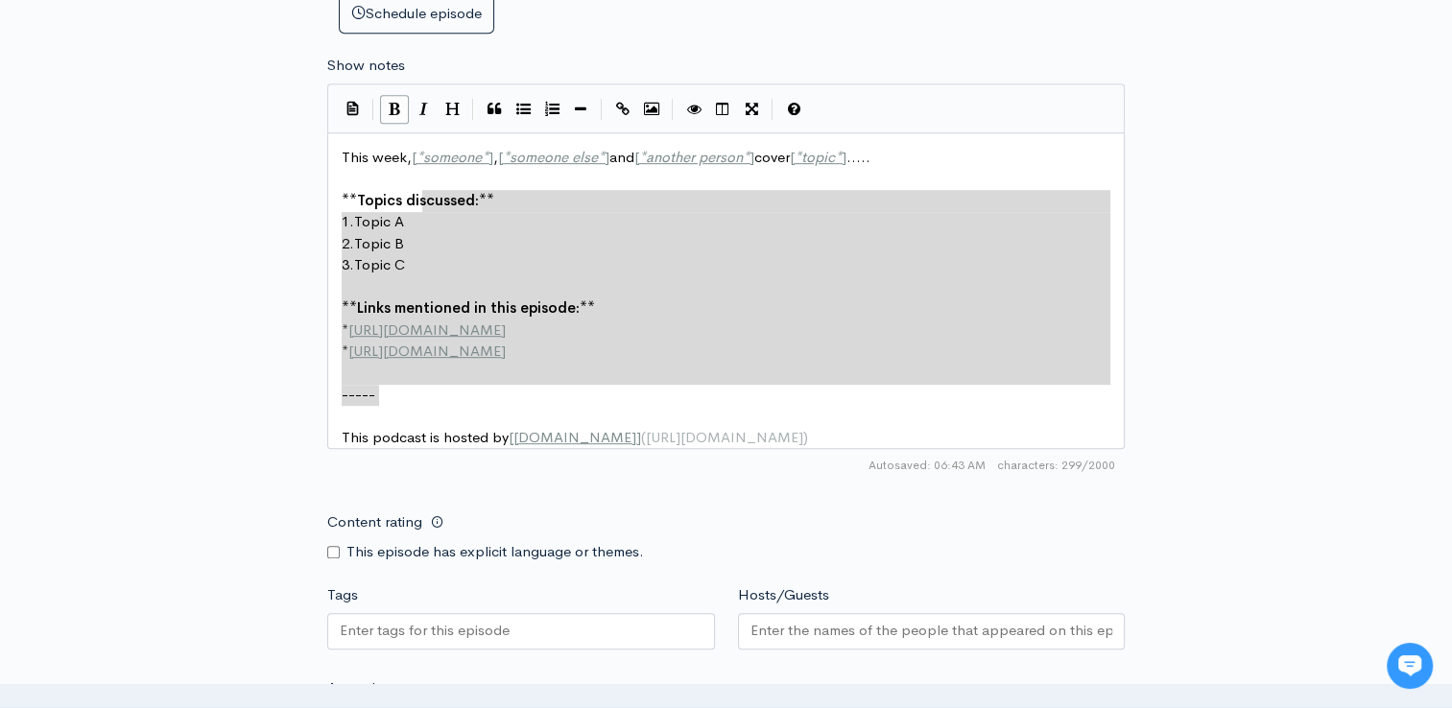
scroll to position [7, 0]
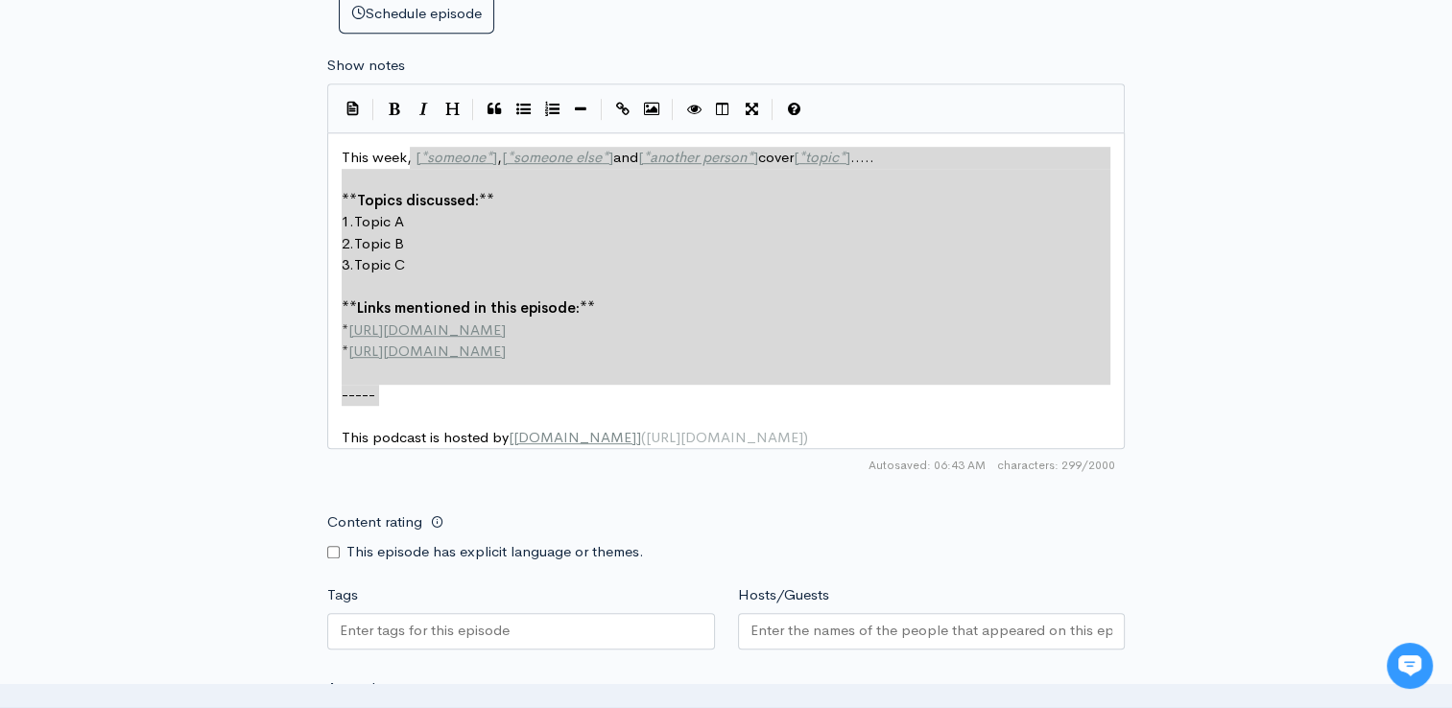
type textarea "[*someone*], [*someone else*] and [*another person*] cover [*topic*]..... **Top…"
drag, startPoint x: 425, startPoint y: 397, endPoint x: 414, endPoint y: 161, distance: 236.4
paste textarea
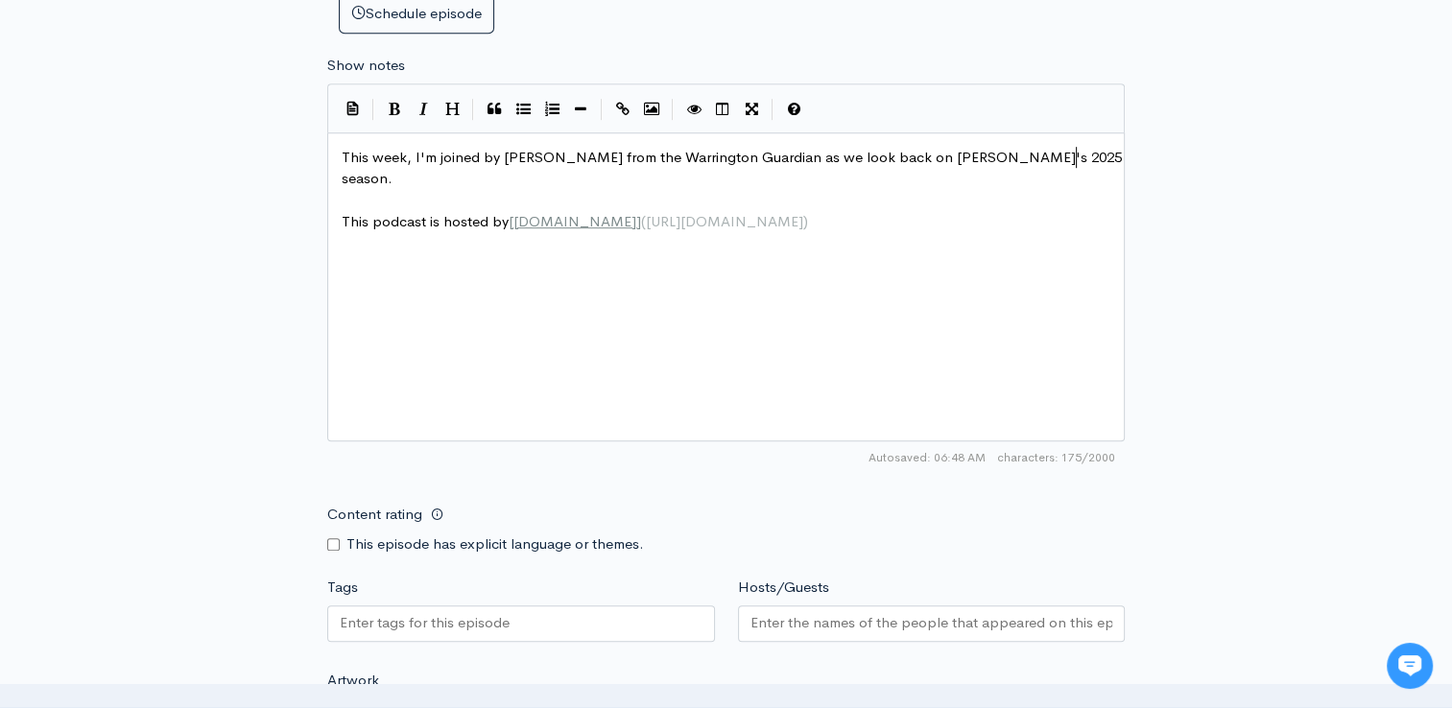
scroll to position [7, 2]
type textarea "We chat"
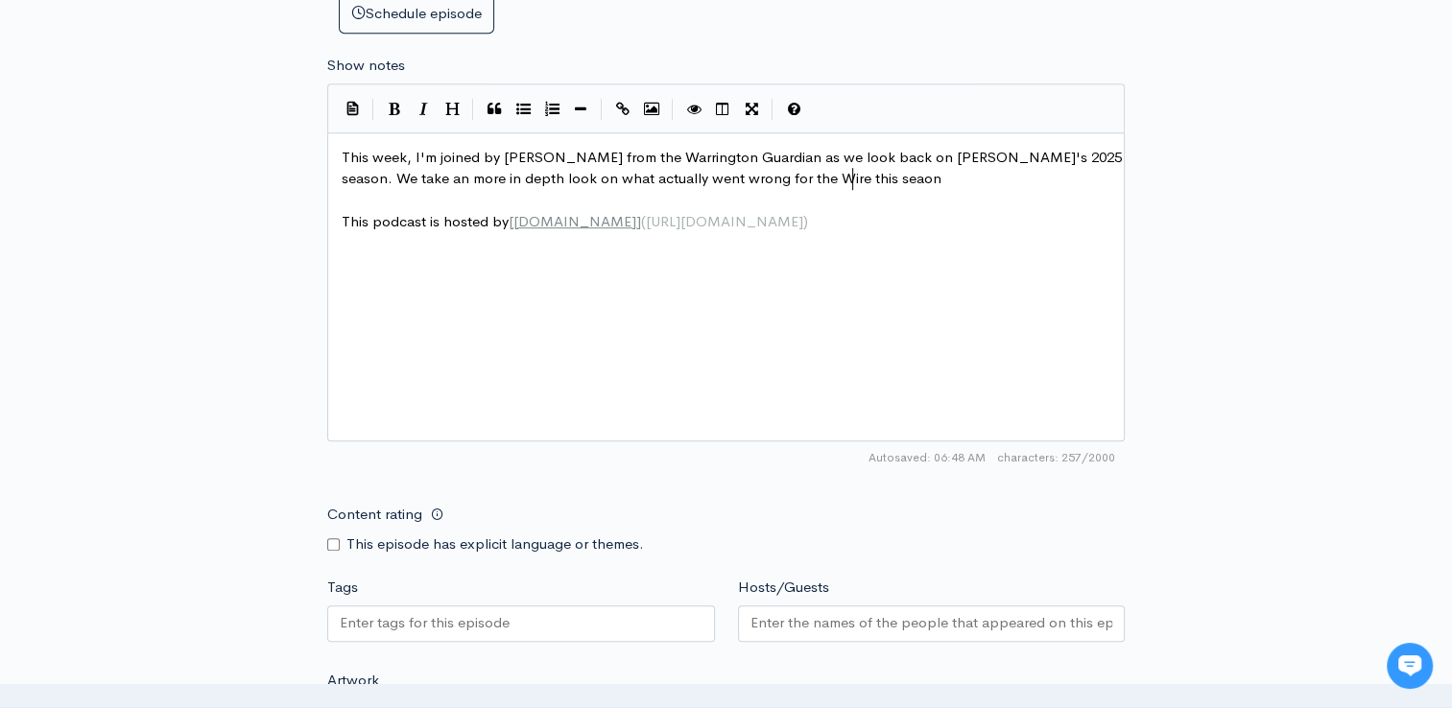
type textarea "take an more in depth look on what actually went wrong for the Wire this seaon,"
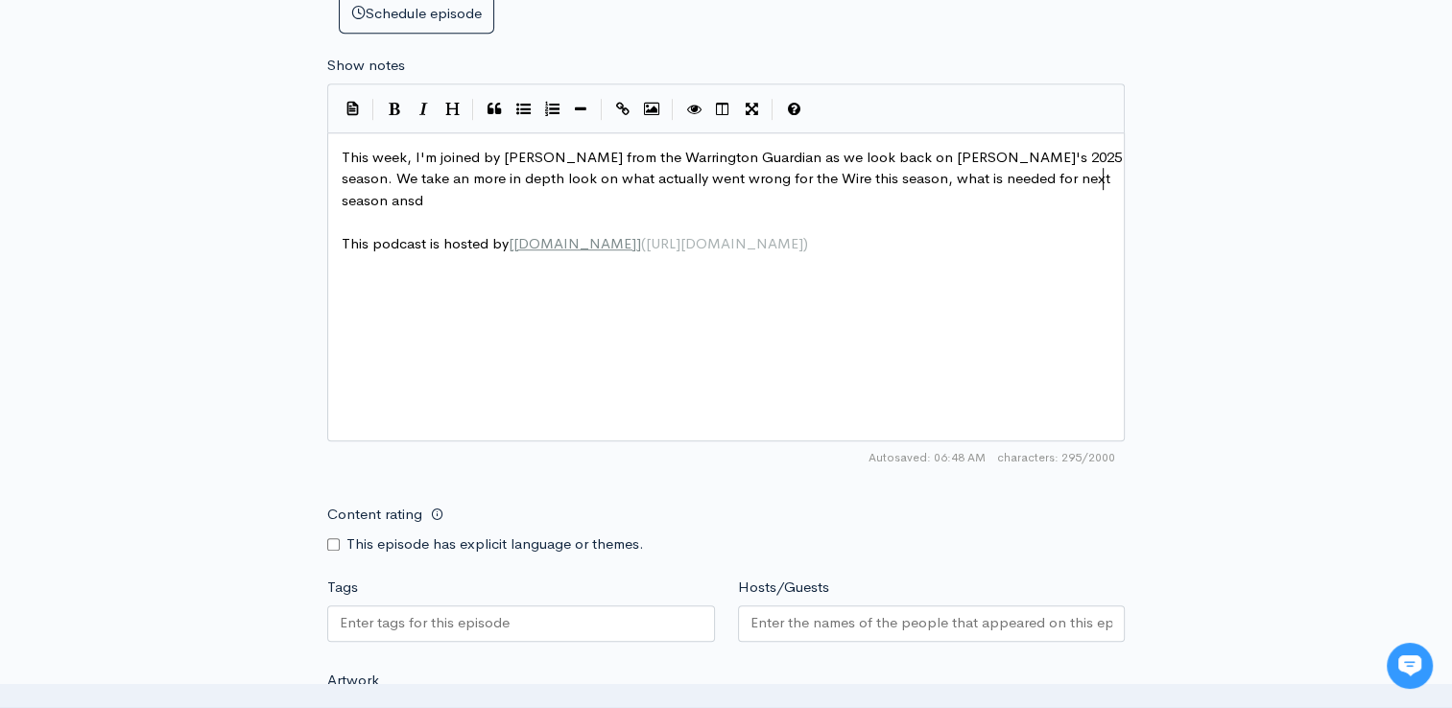
type textarea "son, what is needed for next season ansd"
type textarea "d the signingd"
type textarea "s we've made. We also chat about the reserves ansd"
type textarea "sd"
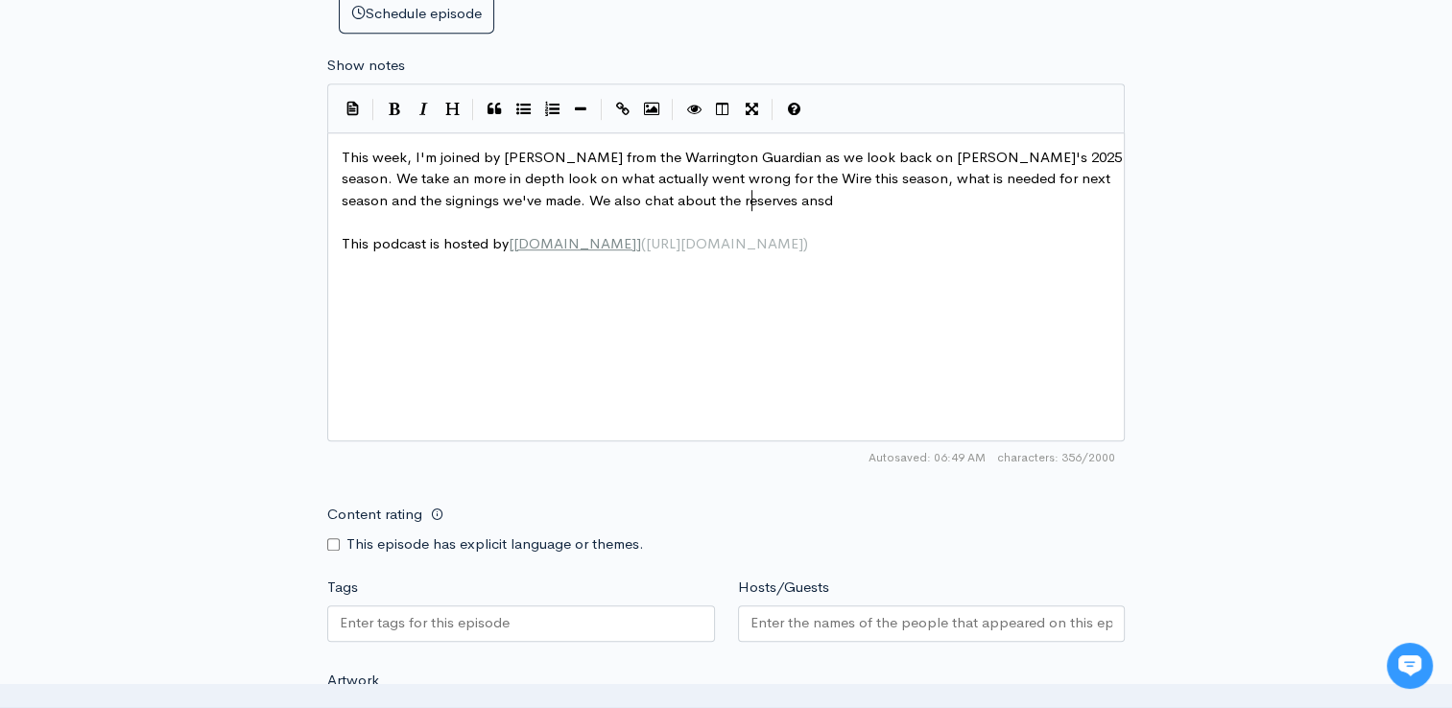
type textarea "d"
type textarea "d academy grad"
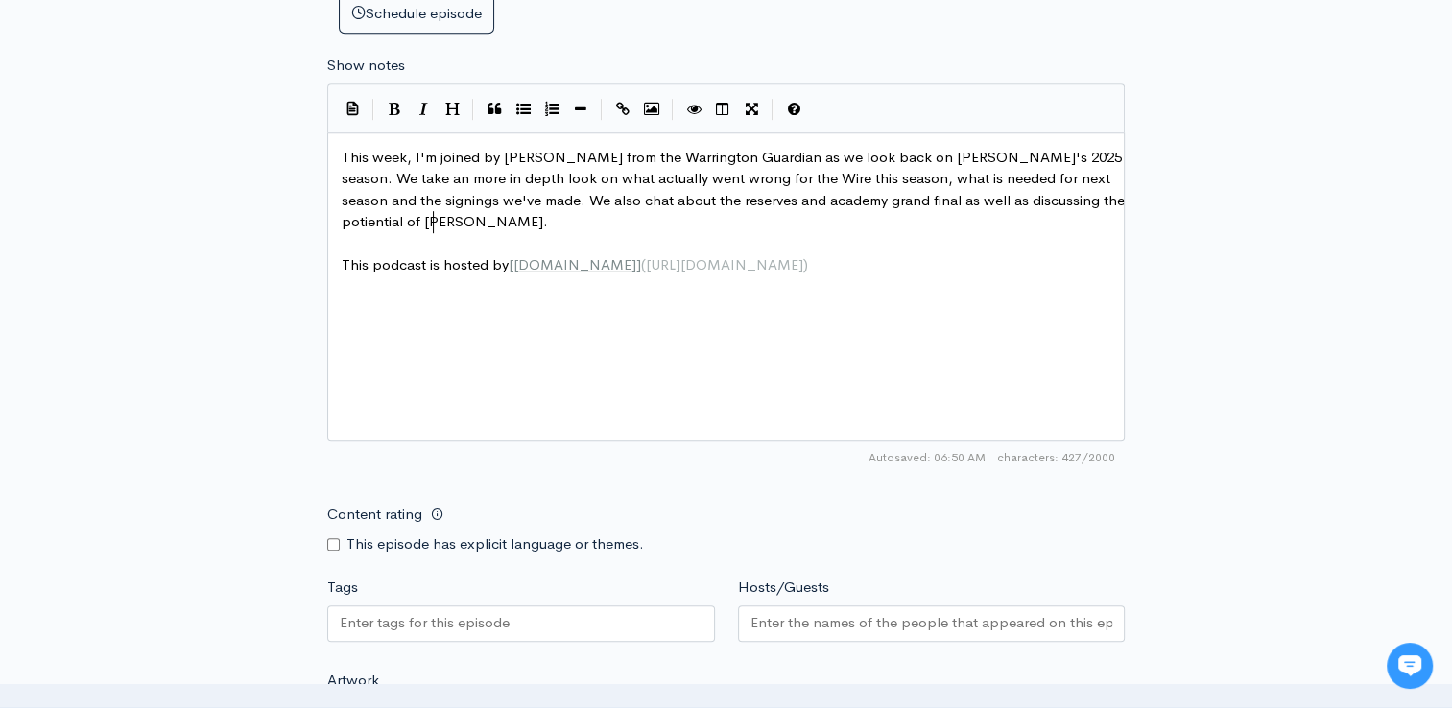
scroll to position [7, 373]
type textarea "nd final as well as discussing the potiential of [PERSON_NAME]."
click at [534, 611] on div at bounding box center [521, 624] width 388 height 36
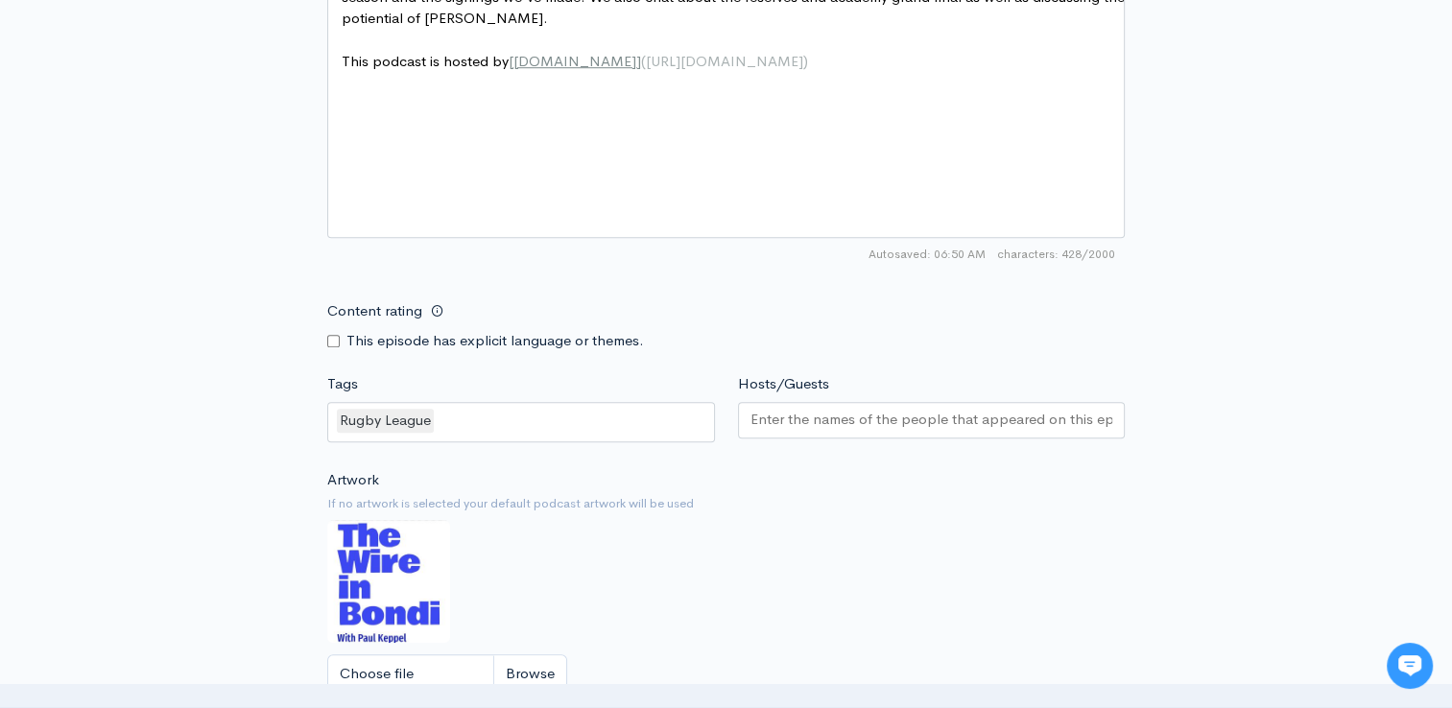
scroll to position [1317, 0]
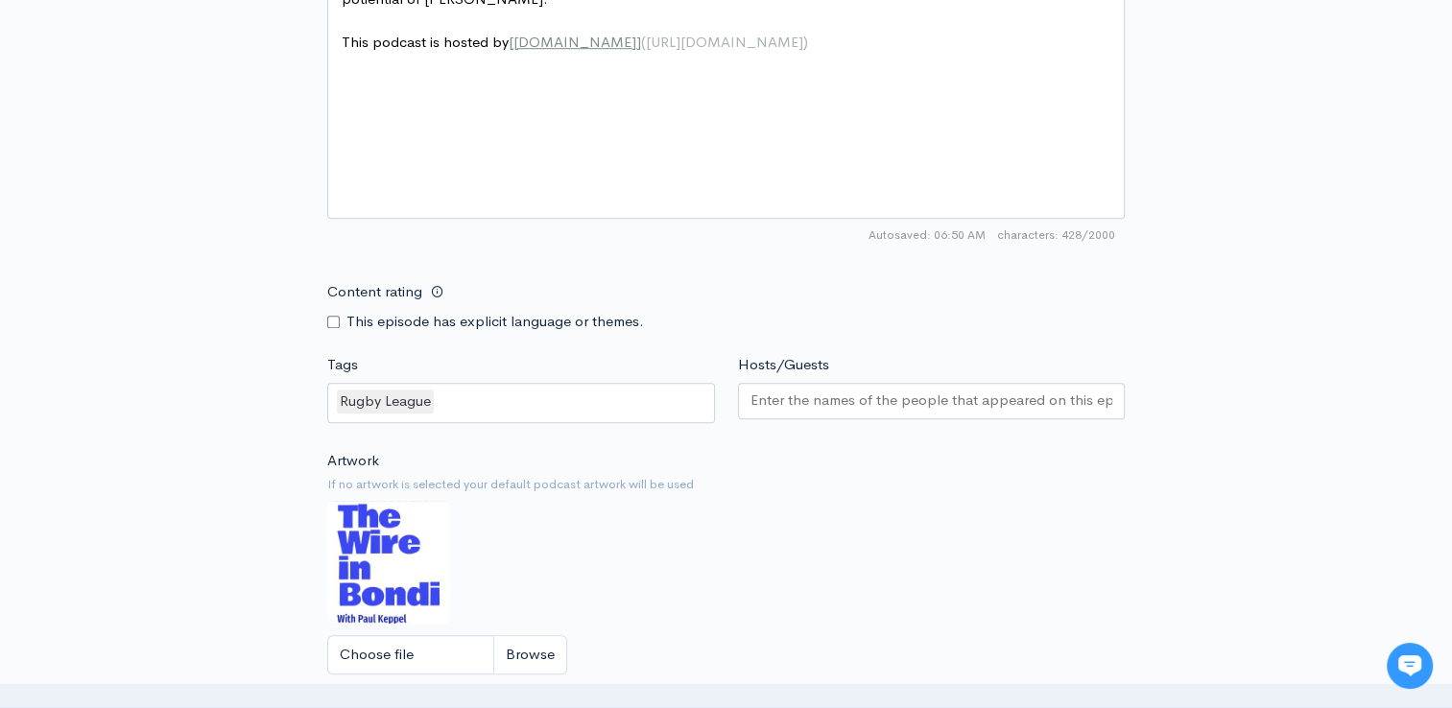
click at [578, 394] on div "Rugby League" at bounding box center [521, 403] width 388 height 40
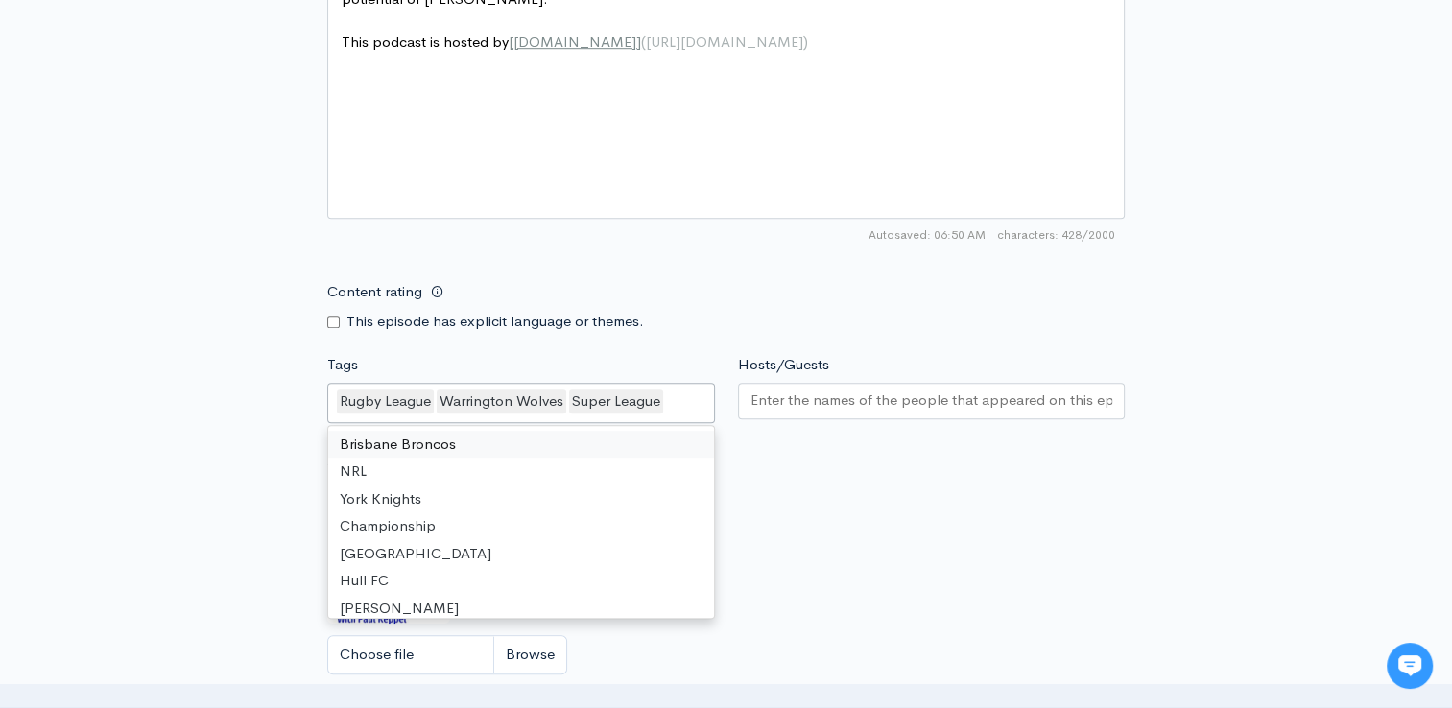
click at [879, 409] on div at bounding box center [932, 401] width 388 height 36
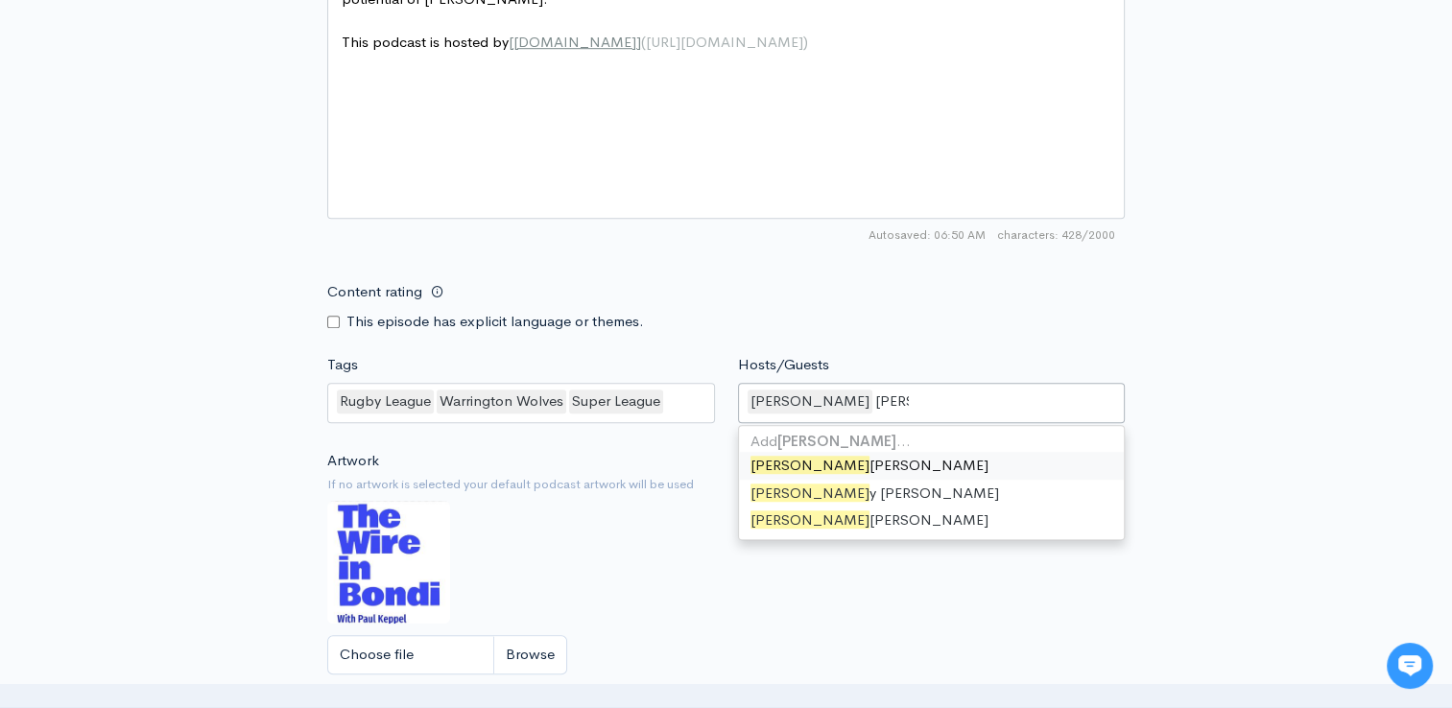
type input "[PERSON_NAME]"
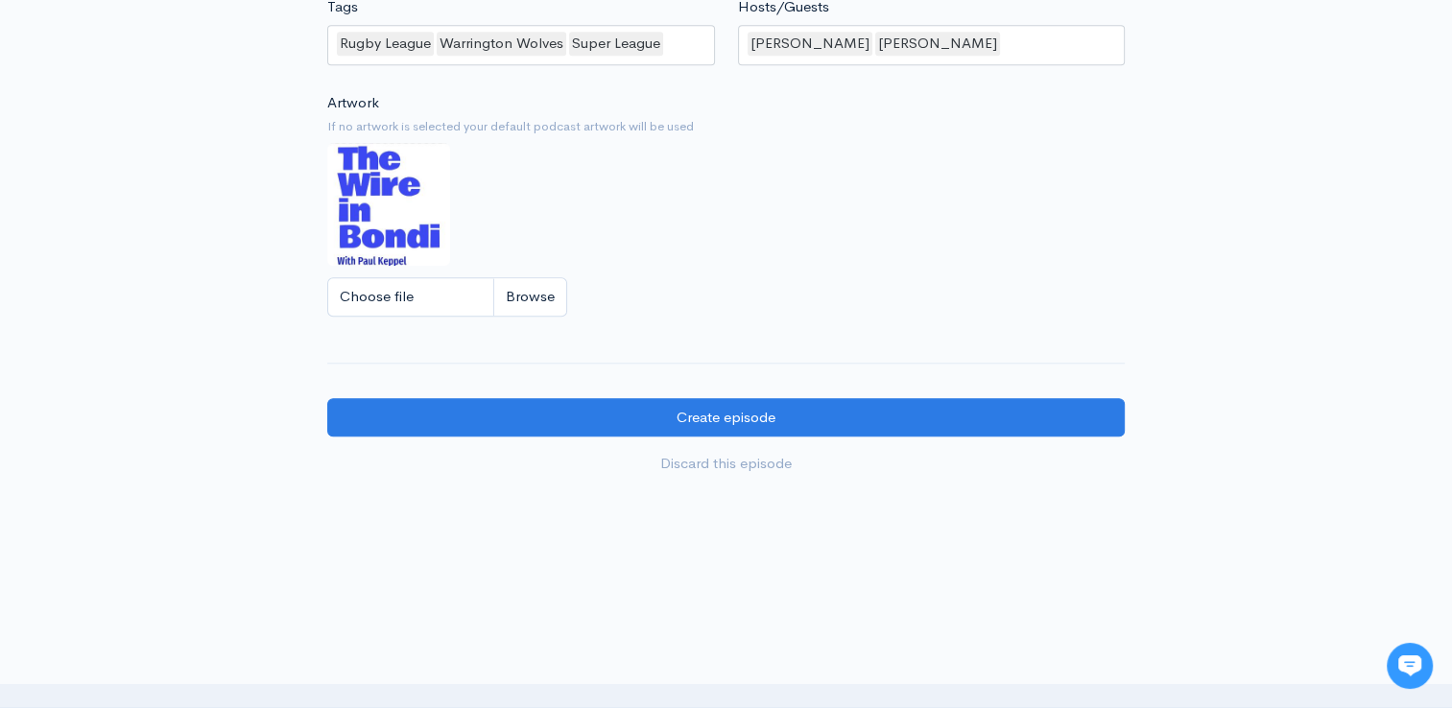
scroll to position [1695, 0]
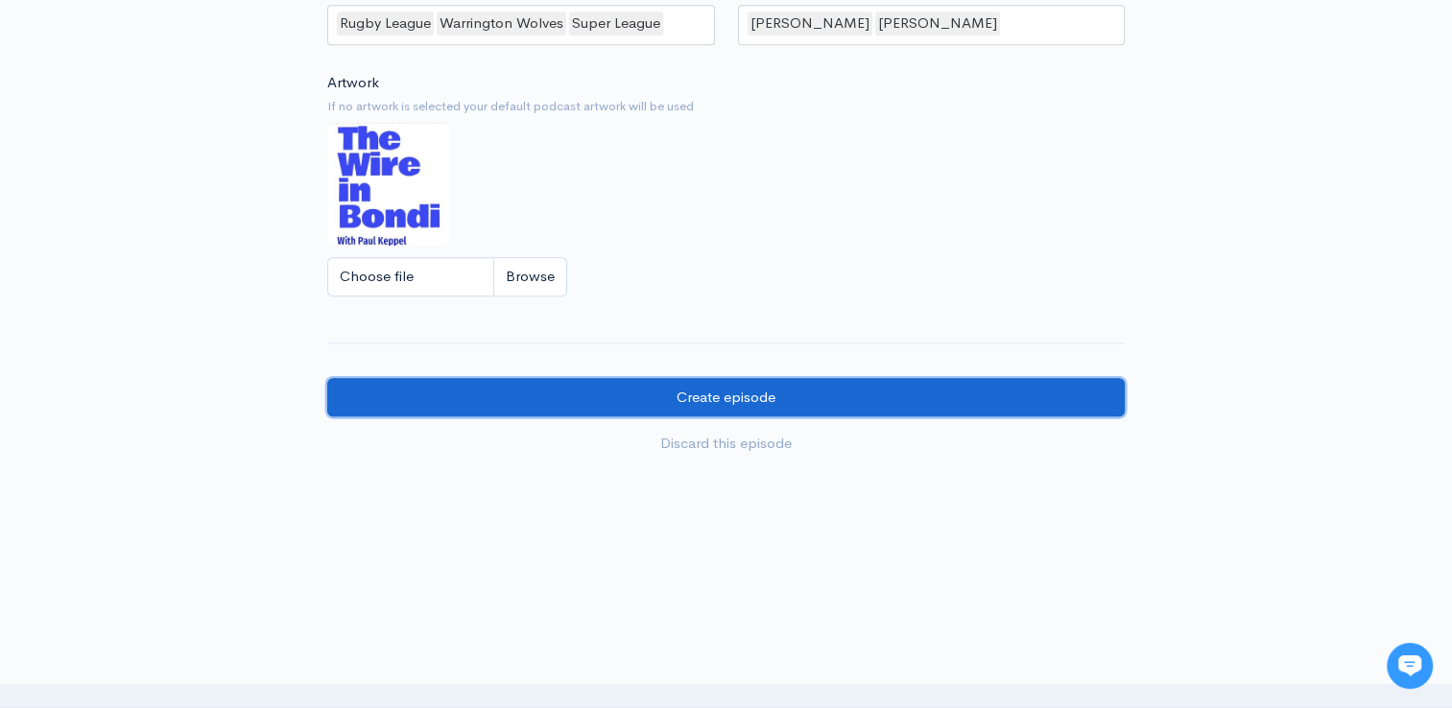
click at [964, 401] on input "Create episode" at bounding box center [726, 397] width 798 height 39
